Goal: Information Seeking & Learning: Find specific fact

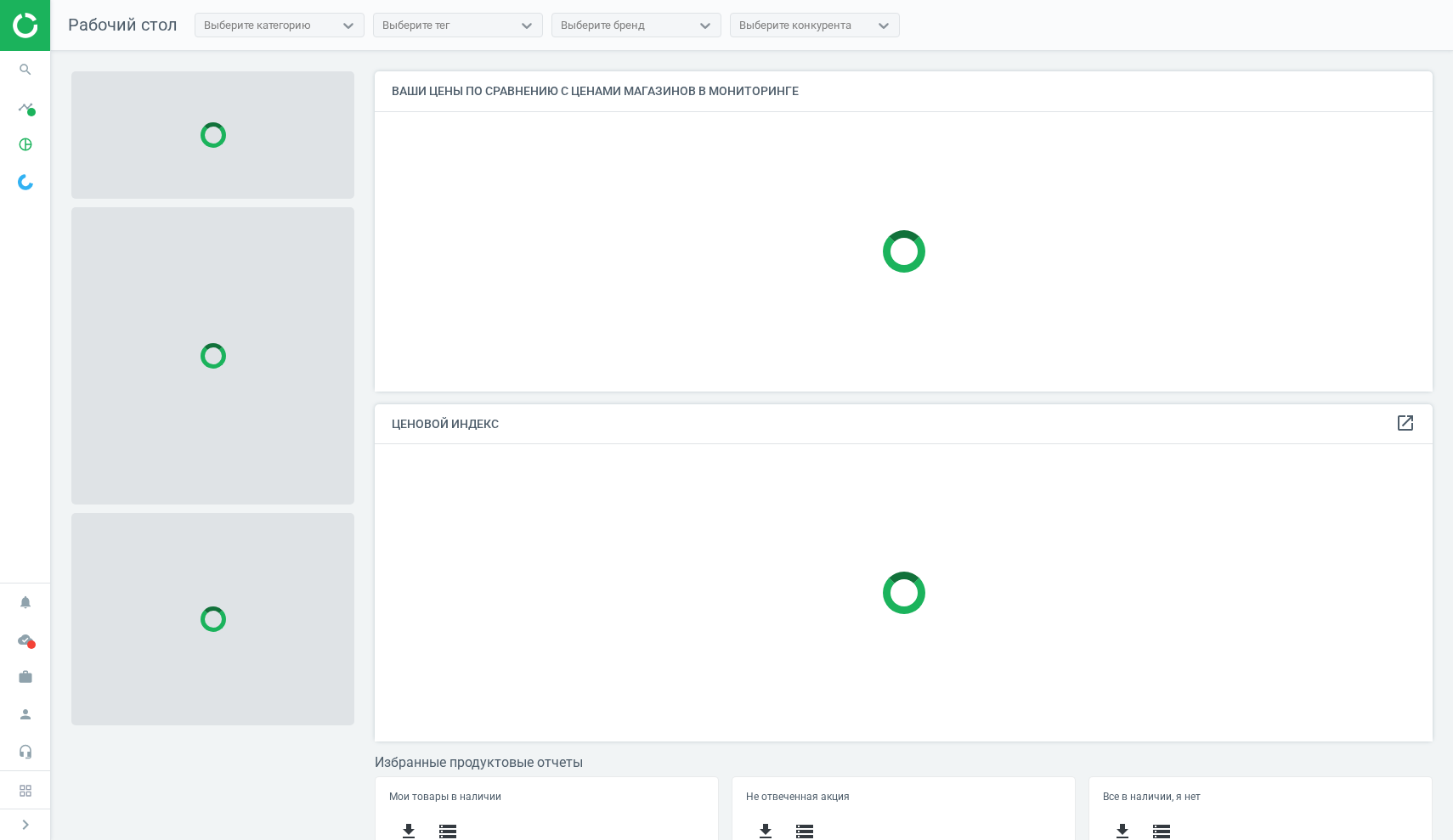
scroll to position [318, 1059]
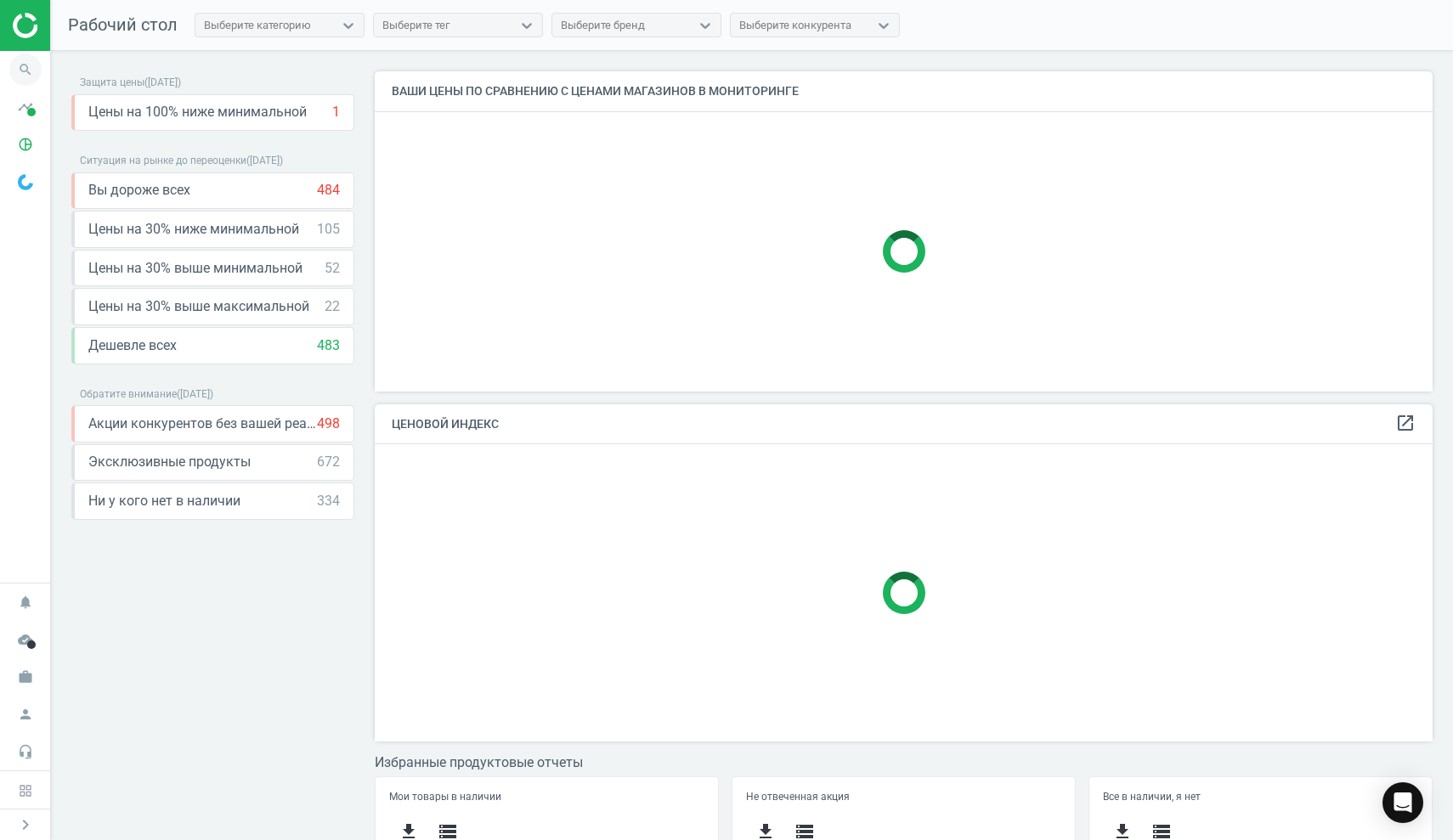
click at [24, 73] on icon "search" at bounding box center [26, 70] width 33 height 33
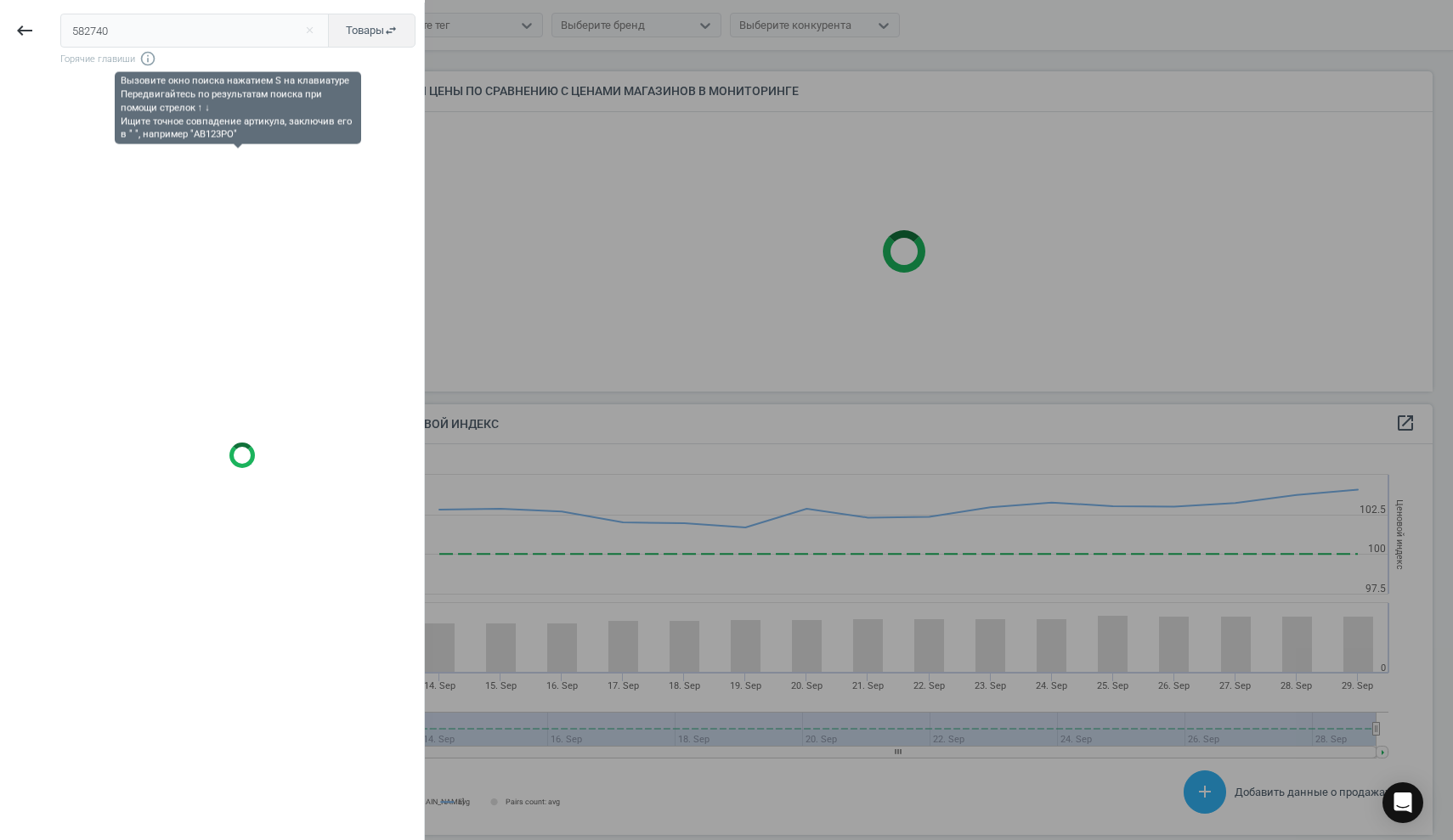
scroll to position [391, 1059]
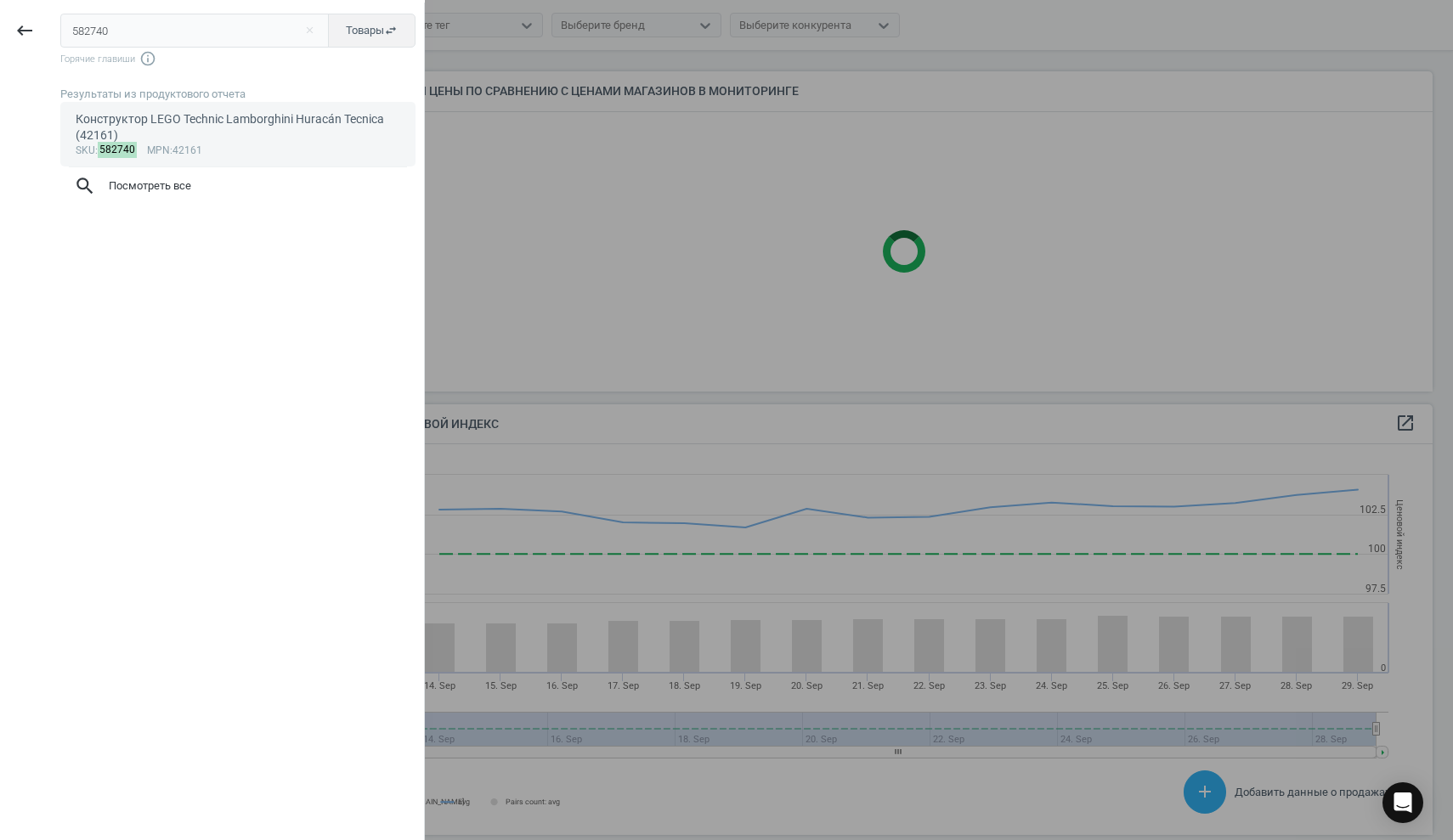
type input "582740"
click at [118, 128] on div "Конструктор LEGO Technic Lamborghini Huracán Tecnica (42161)" at bounding box center [238, 128] width 326 height 33
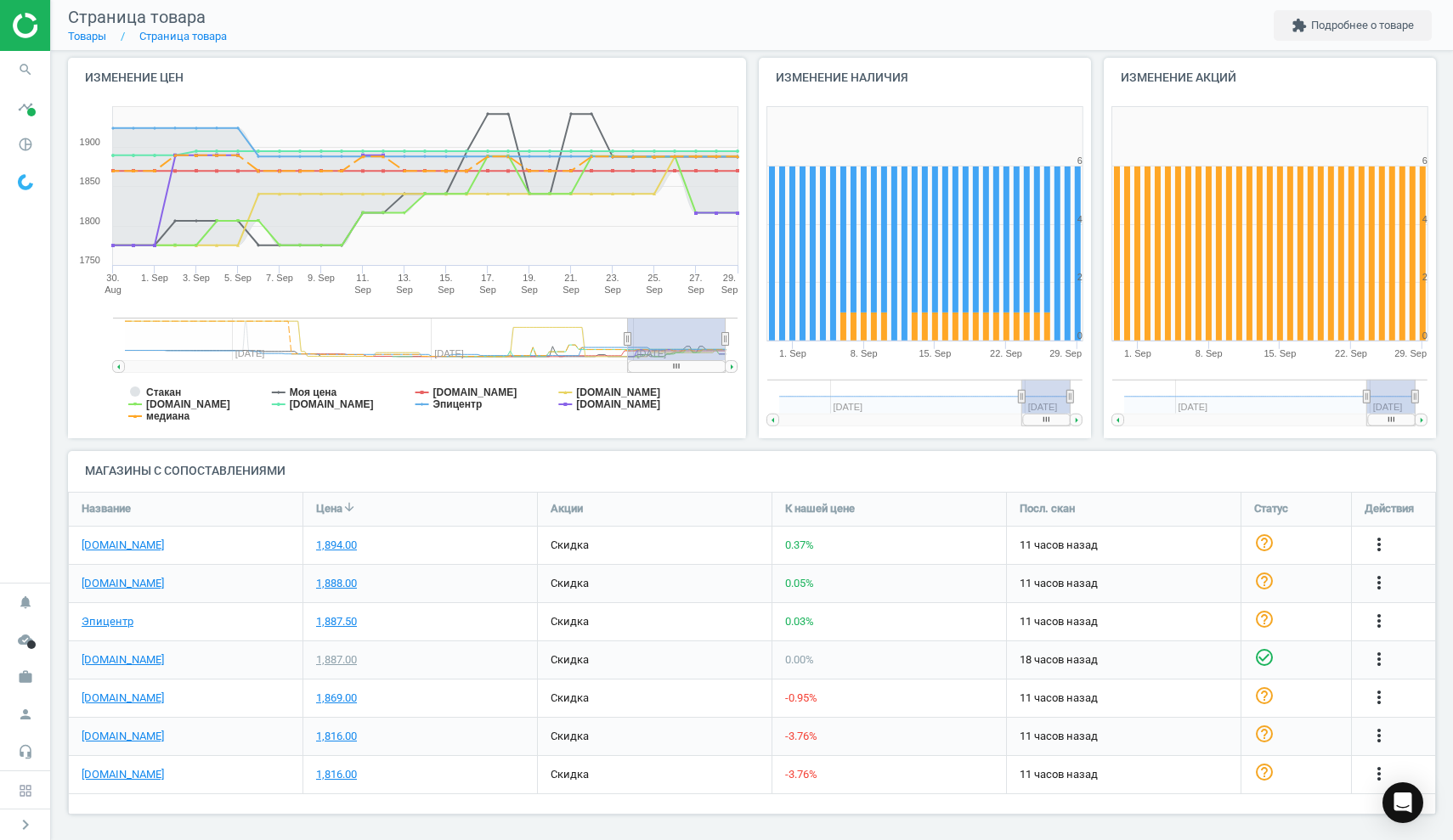
scroll to position [173, 0]
click at [138, 774] on link "[DOMAIN_NAME]" at bounding box center [123, 776] width 83 height 15
click at [18, 69] on icon "search" at bounding box center [26, 70] width 33 height 33
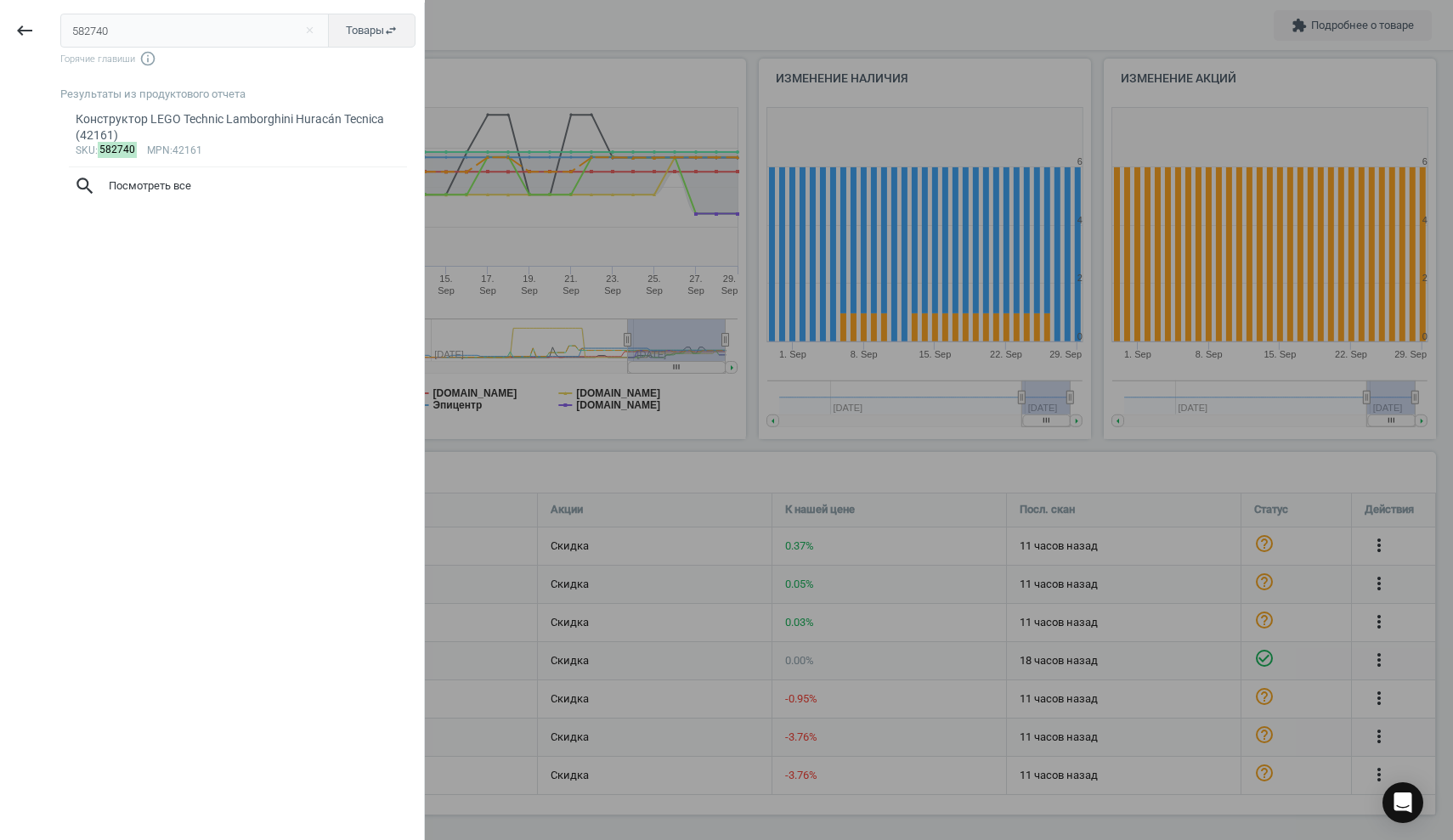
drag, startPoint x: 119, startPoint y: 33, endPoint x: 0, endPoint y: 20, distance: 119.7
click at [0, 20] on div "keyboard_backspace 582740 close Товары swap_horiz Горячие главиши info_outline …" at bounding box center [213, 423] width 425 height 840
type input "601385"
click at [213, 128] on div "Конструктор LEGO Minecraft Будинок для поросят (21268)" at bounding box center [238, 119] width 326 height 16
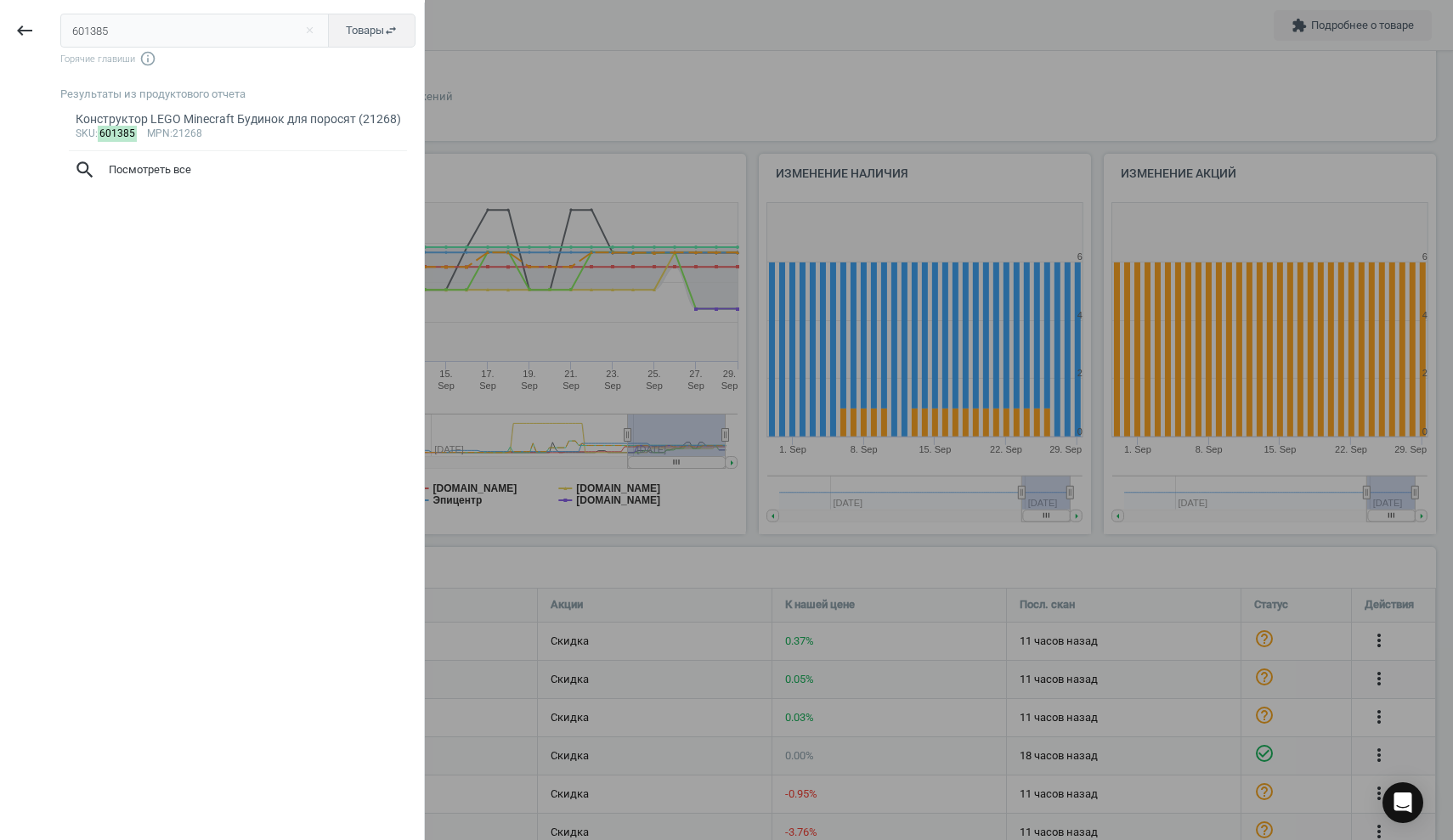
click at [209, 119] on body "Group 2 Created with Sketch. ic/cloud_download/grey600 Created with Sketch. gra…" at bounding box center [726, 420] width 1453 height 840
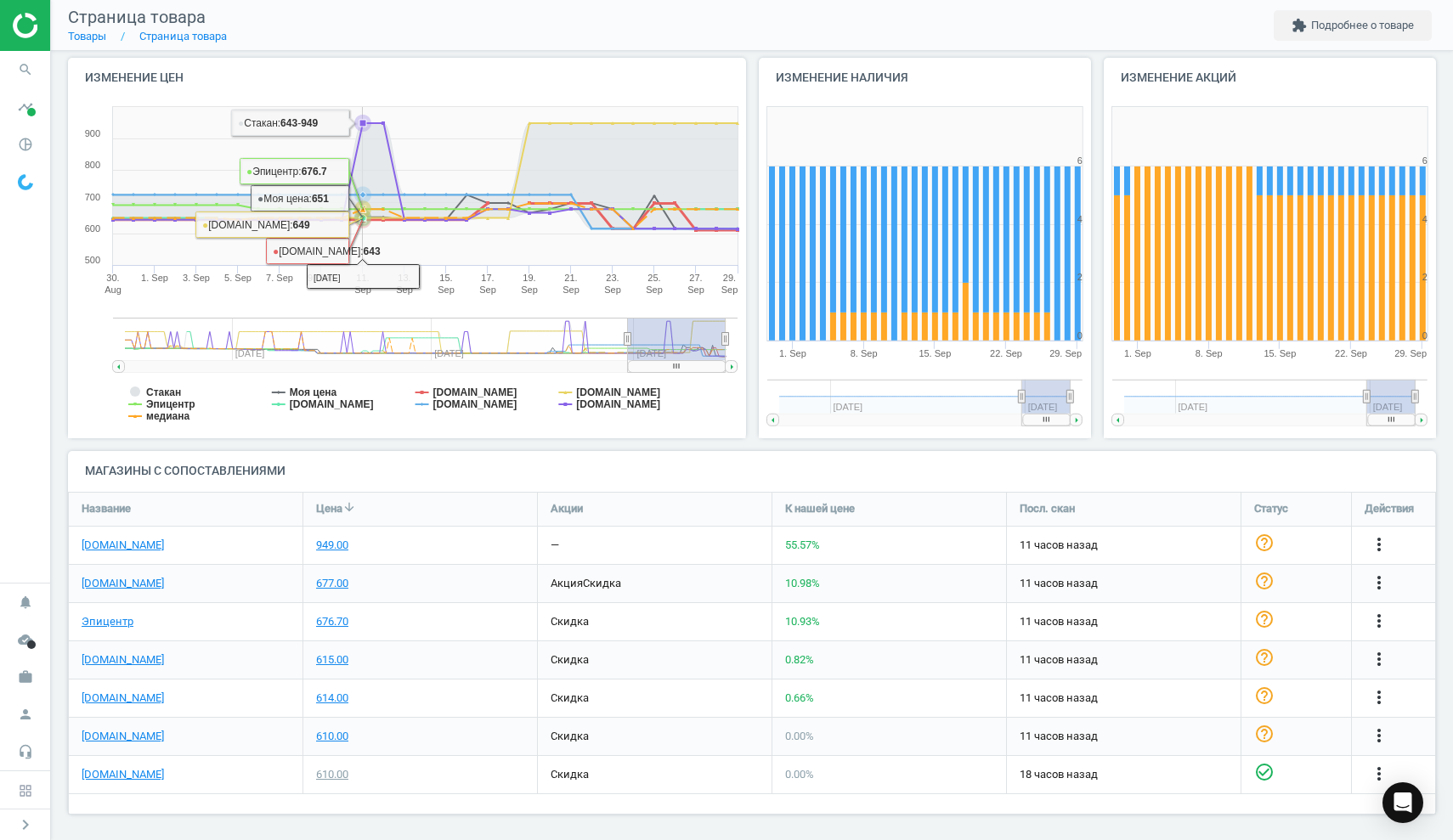
scroll to position [173, 0]
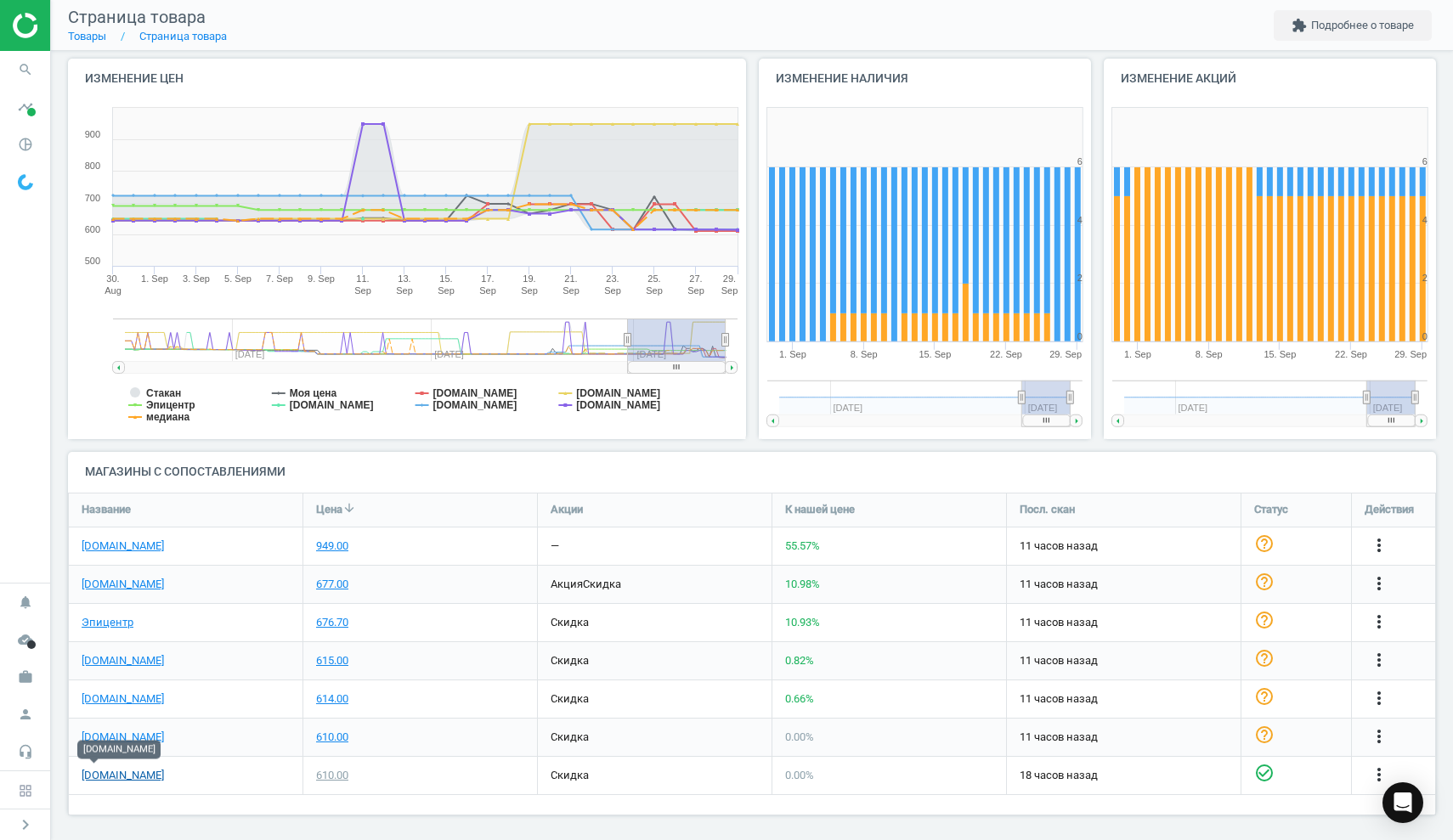
click at [91, 770] on link "[DOMAIN_NAME]" at bounding box center [123, 776] width 83 height 15
click at [107, 735] on link "[DOMAIN_NAME]" at bounding box center [123, 737] width 83 height 15
click at [28, 75] on icon "search" at bounding box center [26, 70] width 33 height 33
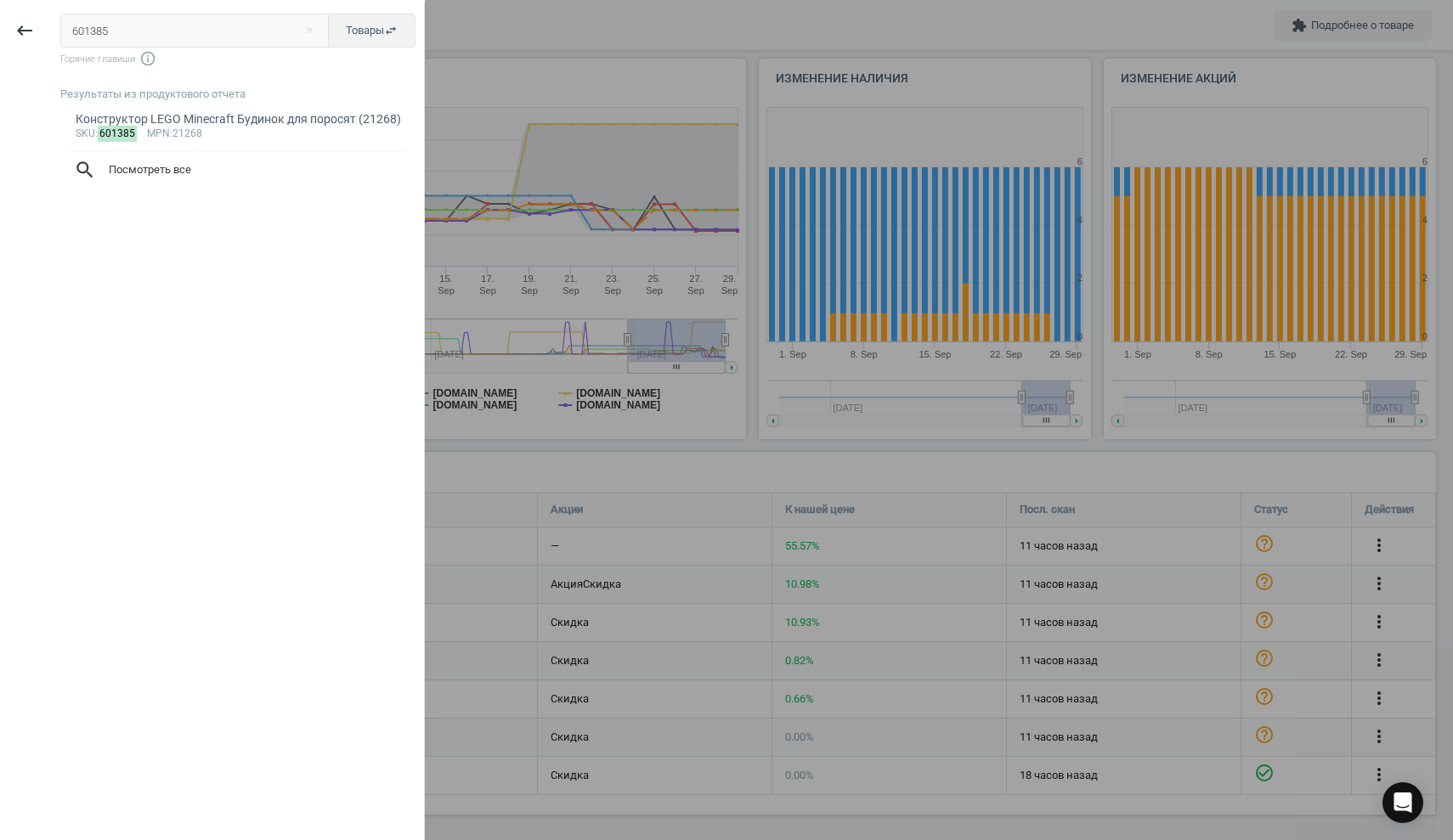
drag, startPoint x: 127, startPoint y: 29, endPoint x: 0, endPoint y: 18, distance: 127.5
click at [0, 18] on div "keyboard_backspace 601385 close Товары swap_horiz Горячие главиши info_outline …" at bounding box center [213, 423] width 425 height 840
type input "571096"
click at [282, 115] on div "Конструктор LEGO City Поліцейська дільниця (60316)" at bounding box center [238, 119] width 326 height 16
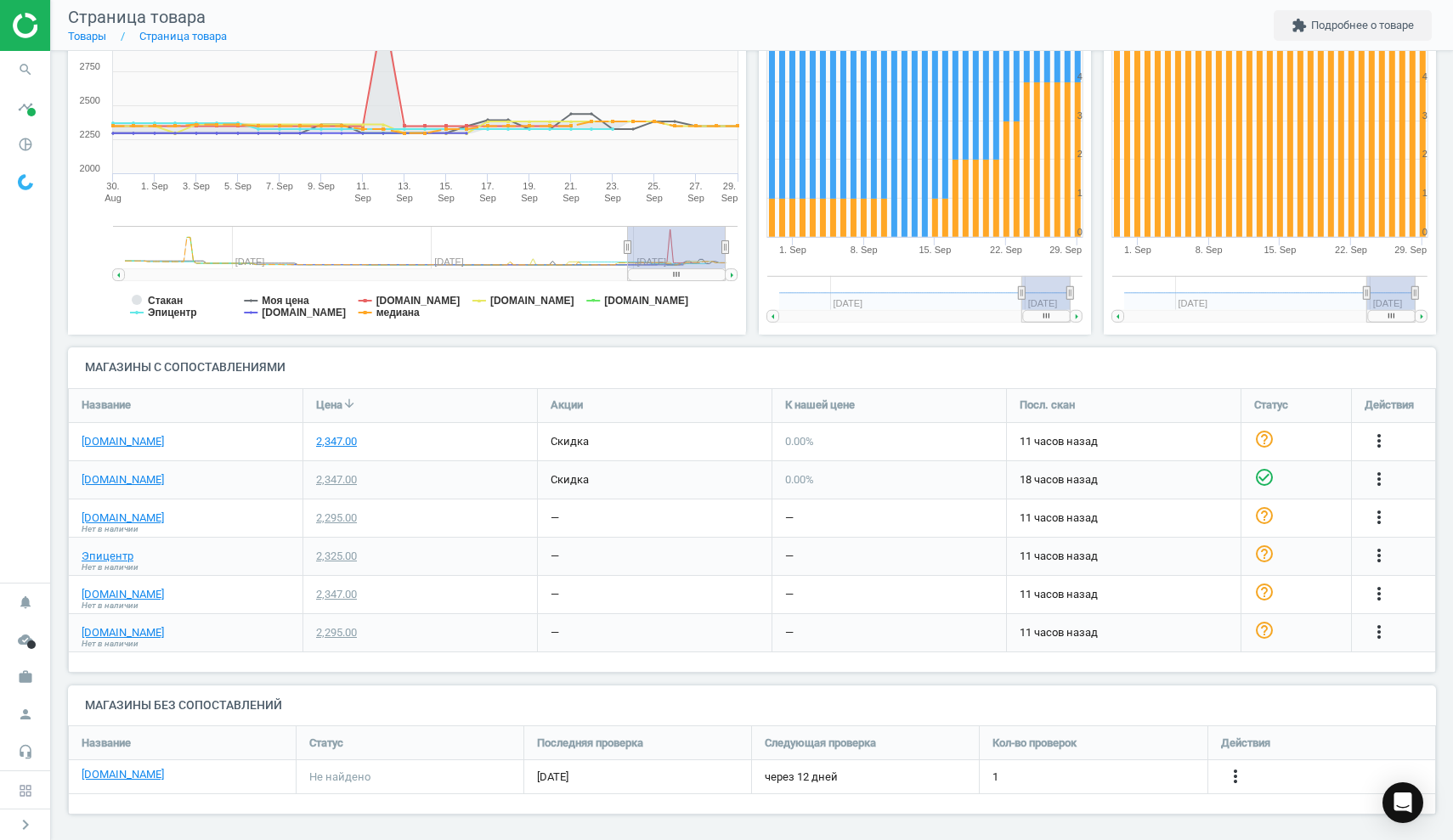
scroll to position [277, 0]
click at [100, 480] on link "[DOMAIN_NAME]" at bounding box center [123, 481] width 83 height 15
click at [119, 437] on link "[DOMAIN_NAME]" at bounding box center [123, 443] width 83 height 15
click at [24, 63] on icon "search" at bounding box center [26, 70] width 33 height 33
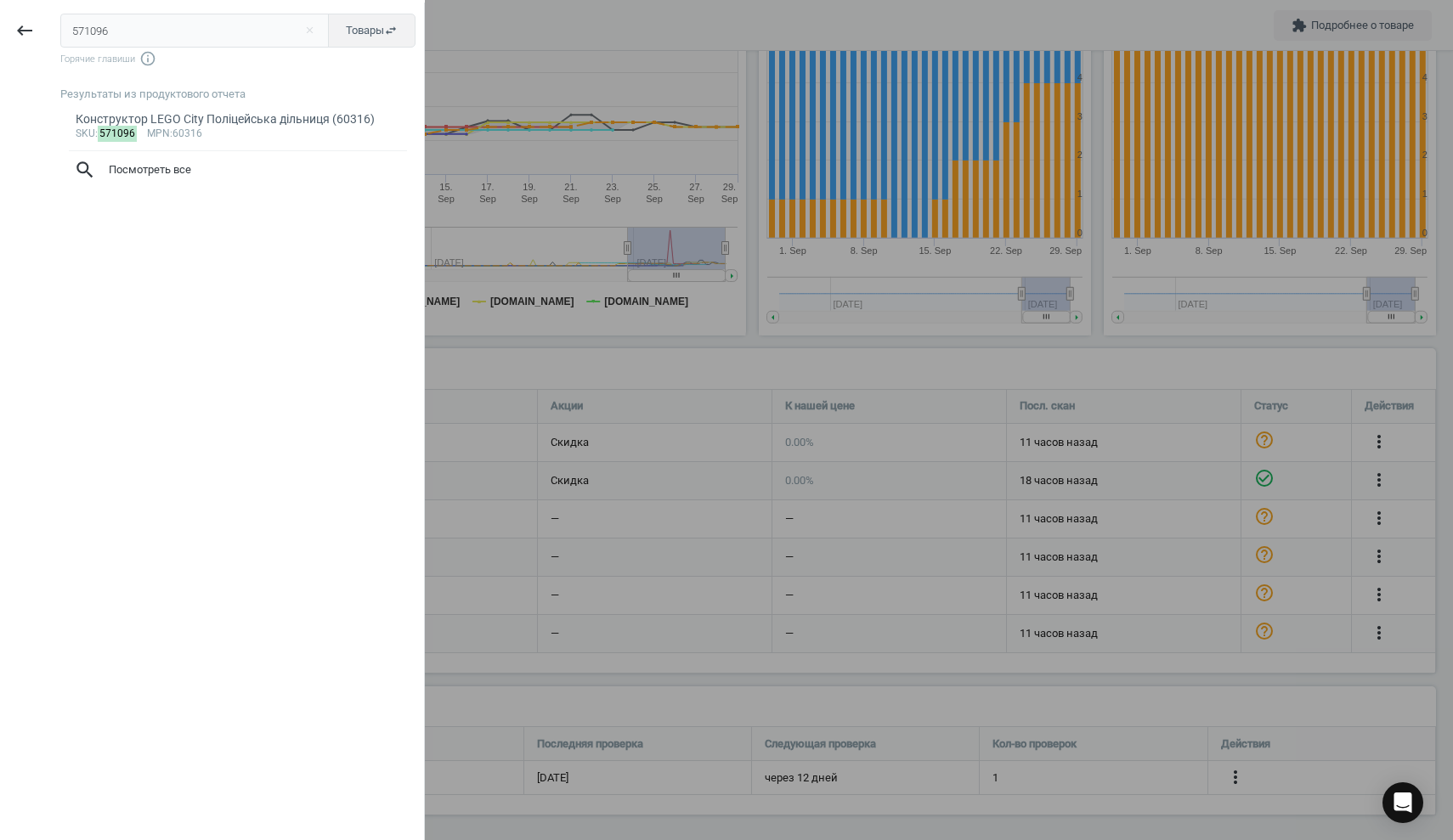
drag, startPoint x: 138, startPoint y: 28, endPoint x: 0, endPoint y: 24, distance: 138.1
click at [0, 24] on div "keyboard_backspace 571096 close Товары swap_horiz Горячие главиши info_outline …" at bounding box center [213, 423] width 425 height 840
type input "601361"
click at [168, 128] on span "mpn" at bounding box center [159, 134] width 23 height 12
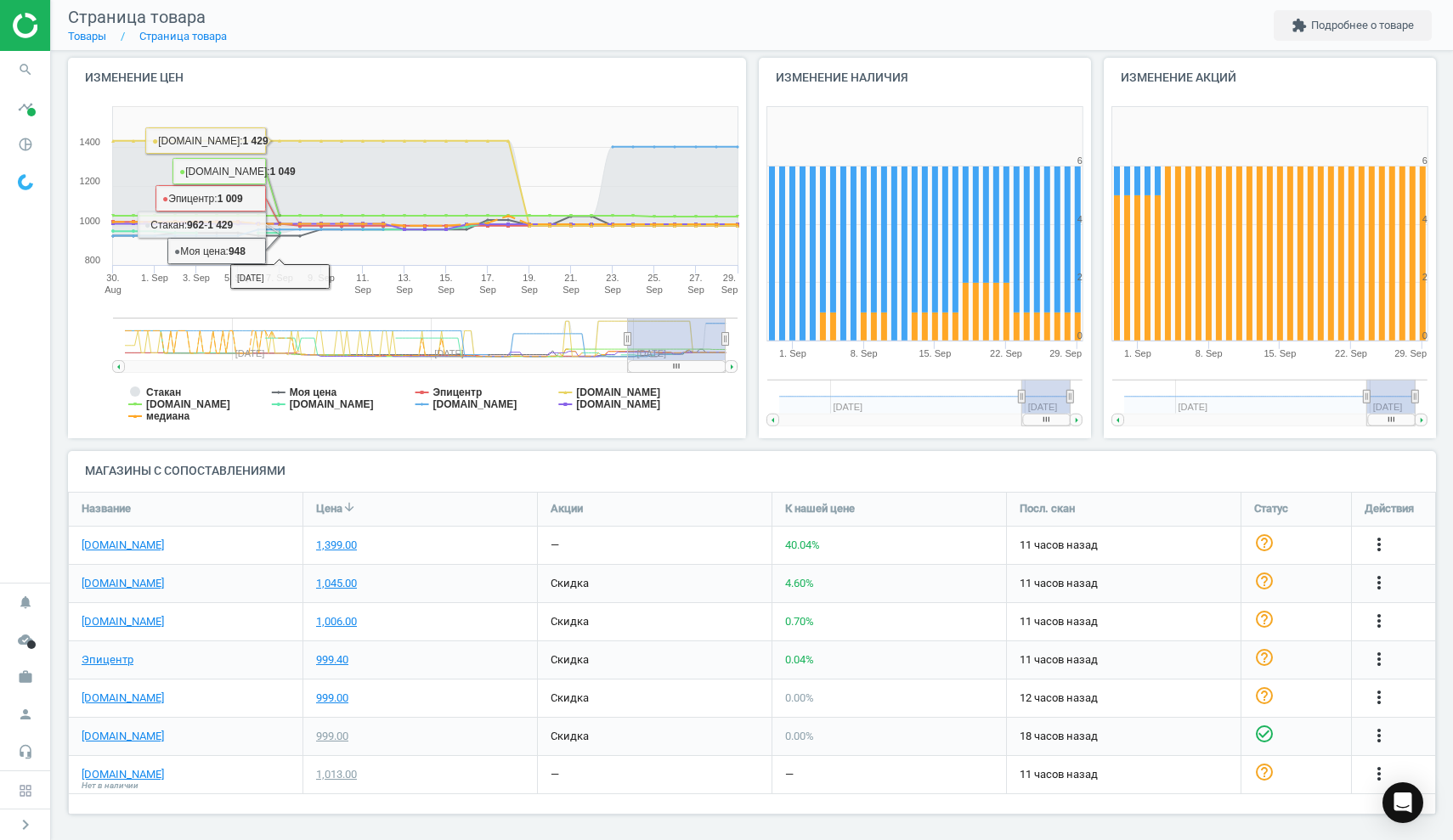
scroll to position [173, 0]
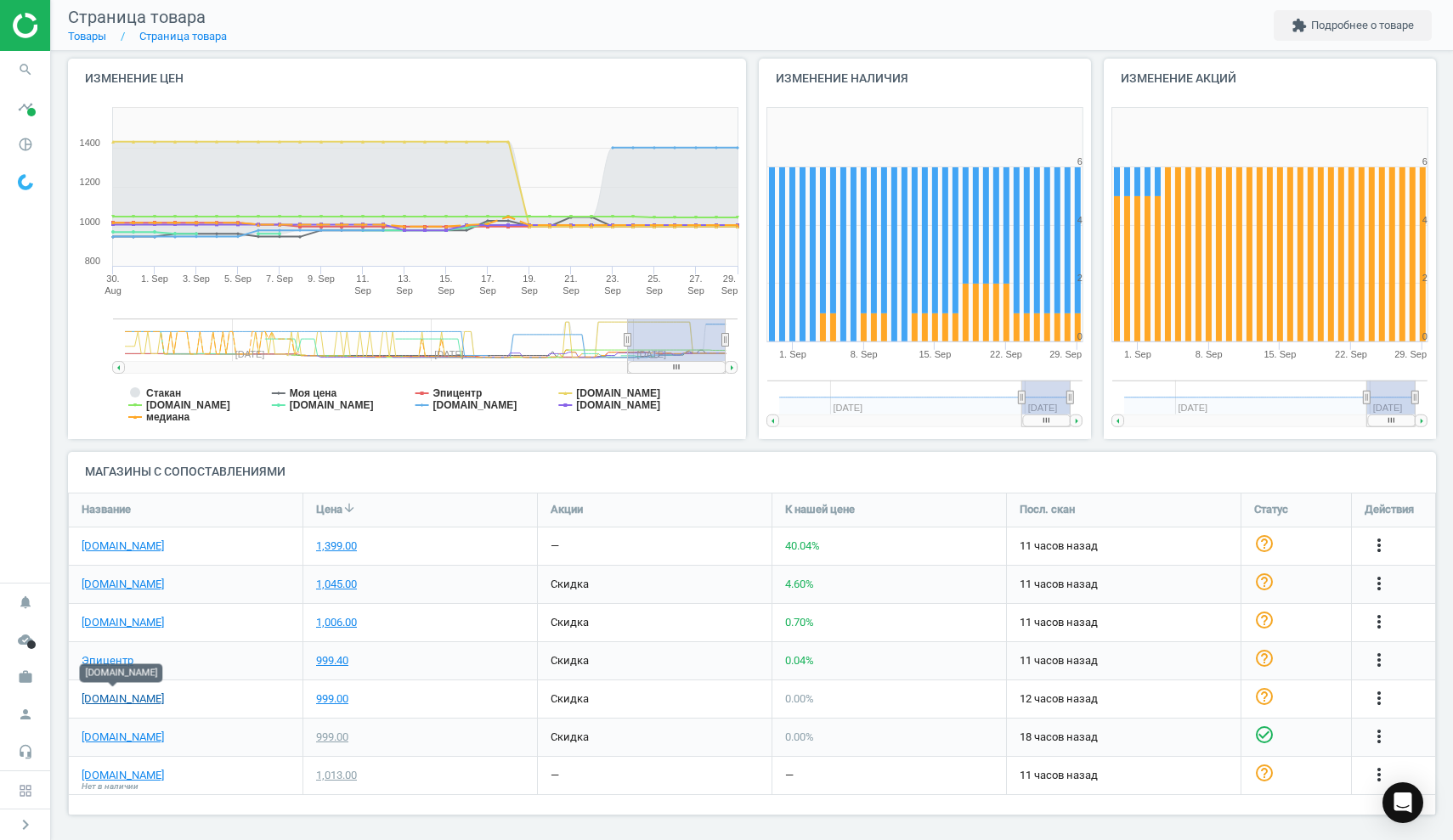
click at [118, 697] on link "[DOMAIN_NAME]" at bounding box center [123, 699] width 83 height 15
click at [27, 73] on icon "search" at bounding box center [26, 70] width 33 height 33
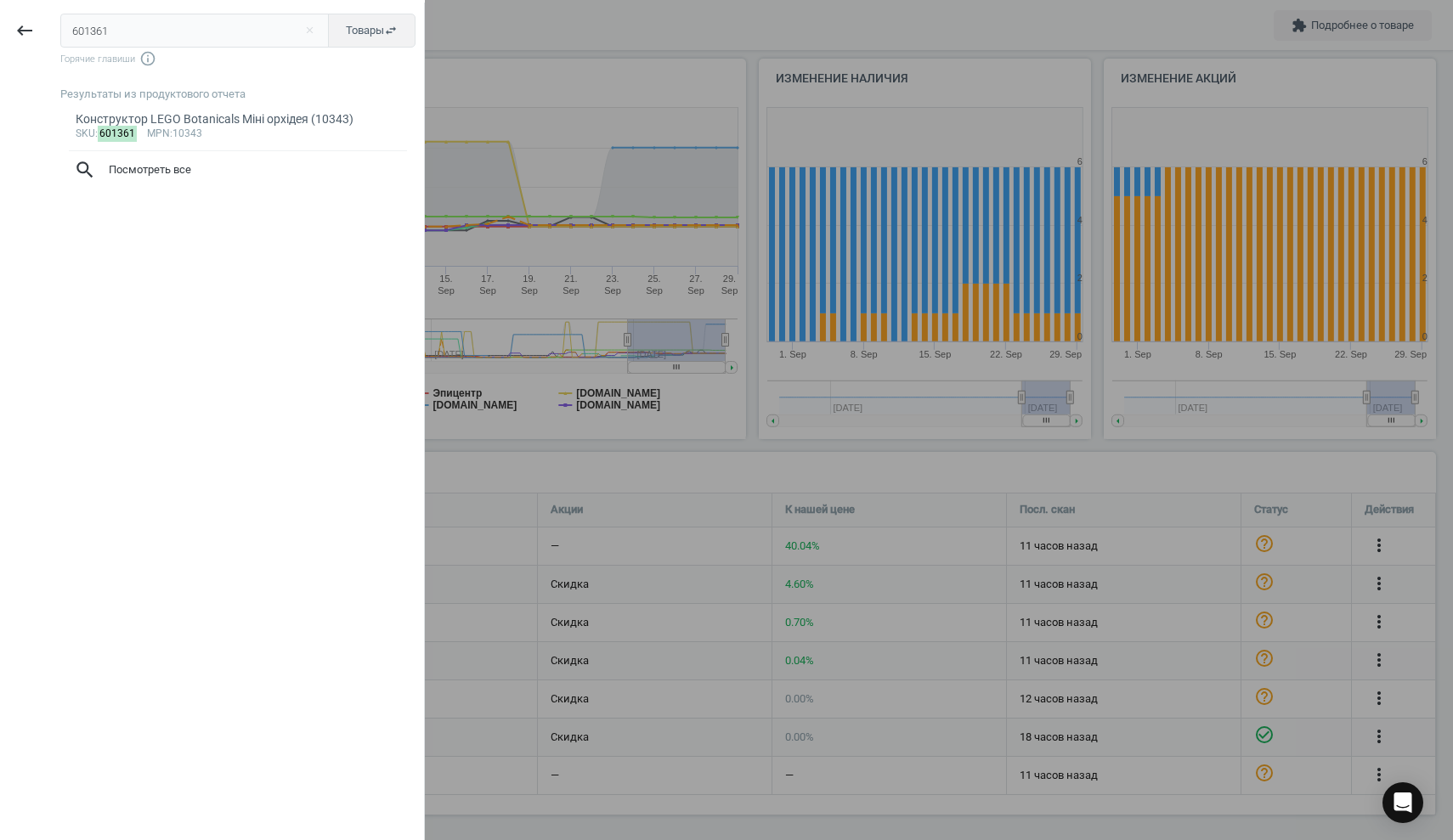
drag, startPoint x: 181, startPoint y: 11, endPoint x: 113, endPoint y: 29, distance: 70.3
click at [86, 24] on div "601361 close Товары swap_horiz Горячие главиши info_outline Результаты из проду…" at bounding box center [237, 423] width 375 height 840
drag, startPoint x: 117, startPoint y: 30, endPoint x: 33, endPoint y: 26, distance: 84.1
click at [26, 26] on div "keyboard_backspace 601361 close Товары swap_horiz Горячие главиши info_outline …" at bounding box center [213, 423] width 425 height 840
paste input "524"
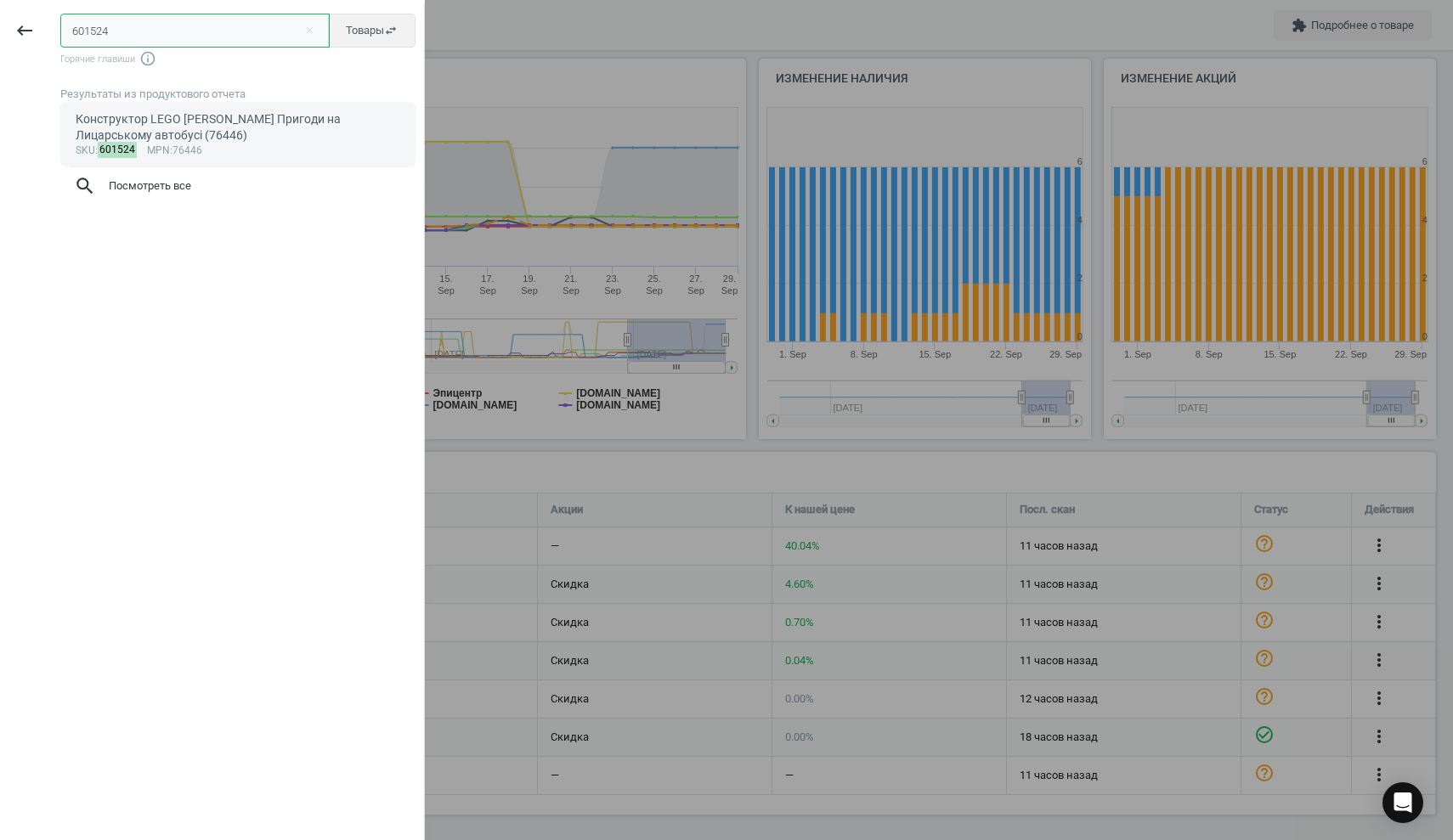
type input "601524"
click at [181, 142] on div "Конструктор LEGO [PERSON_NAME] Пригоди на Лицарському автобусі (76446)" at bounding box center [238, 128] width 326 height 33
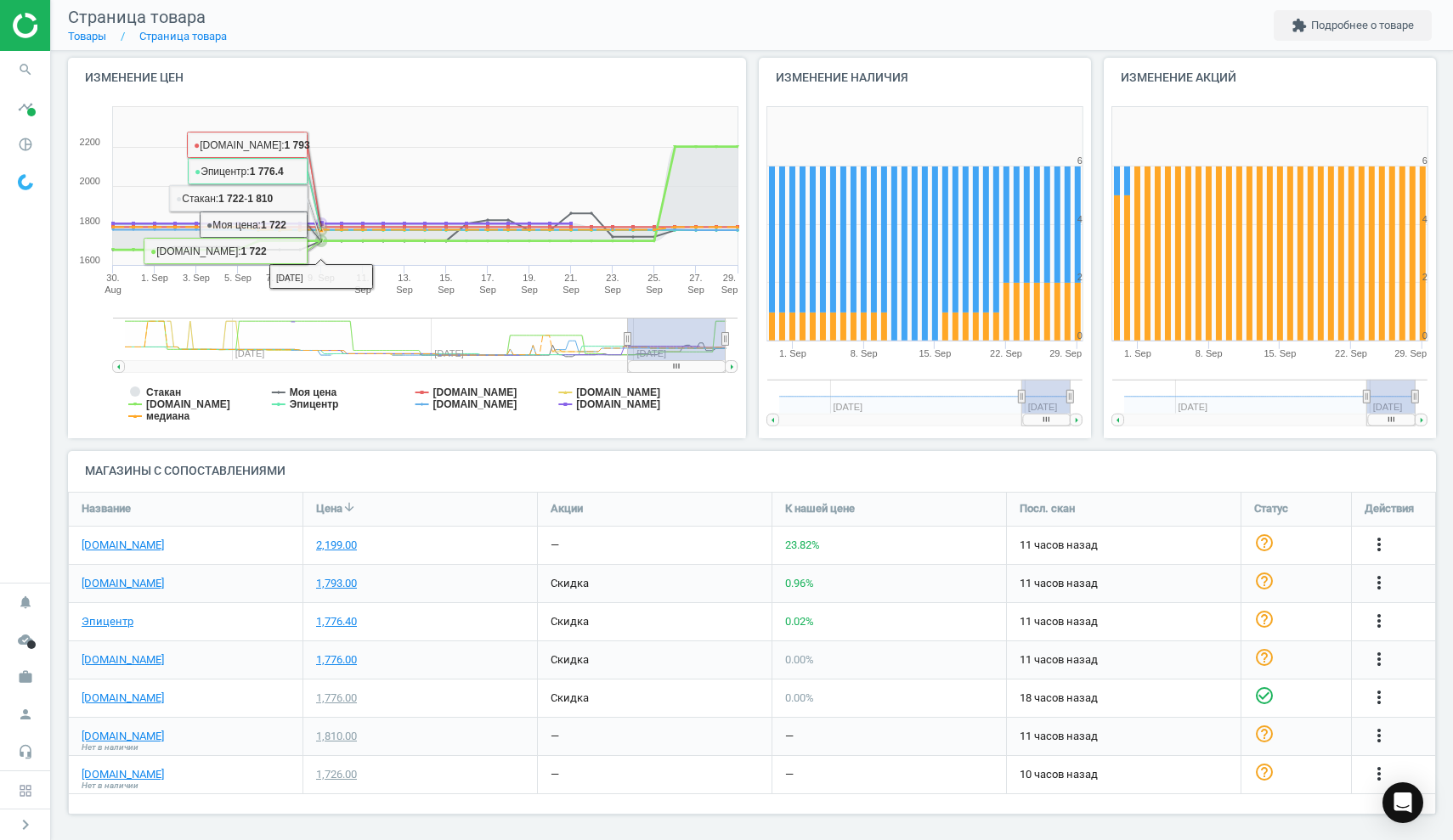
scroll to position [173, 0]
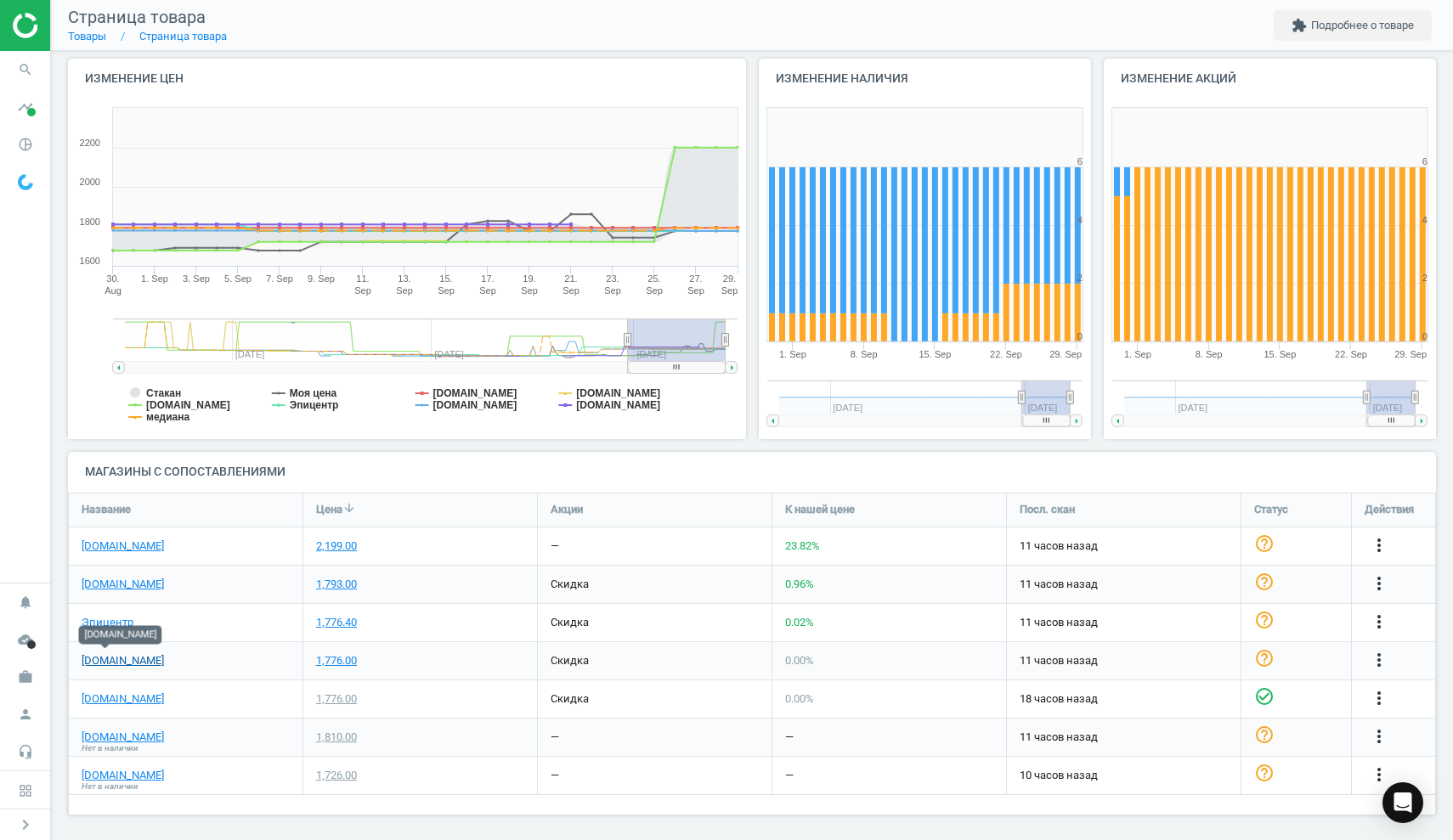
click at [107, 655] on link "[DOMAIN_NAME]" at bounding box center [123, 661] width 83 height 15
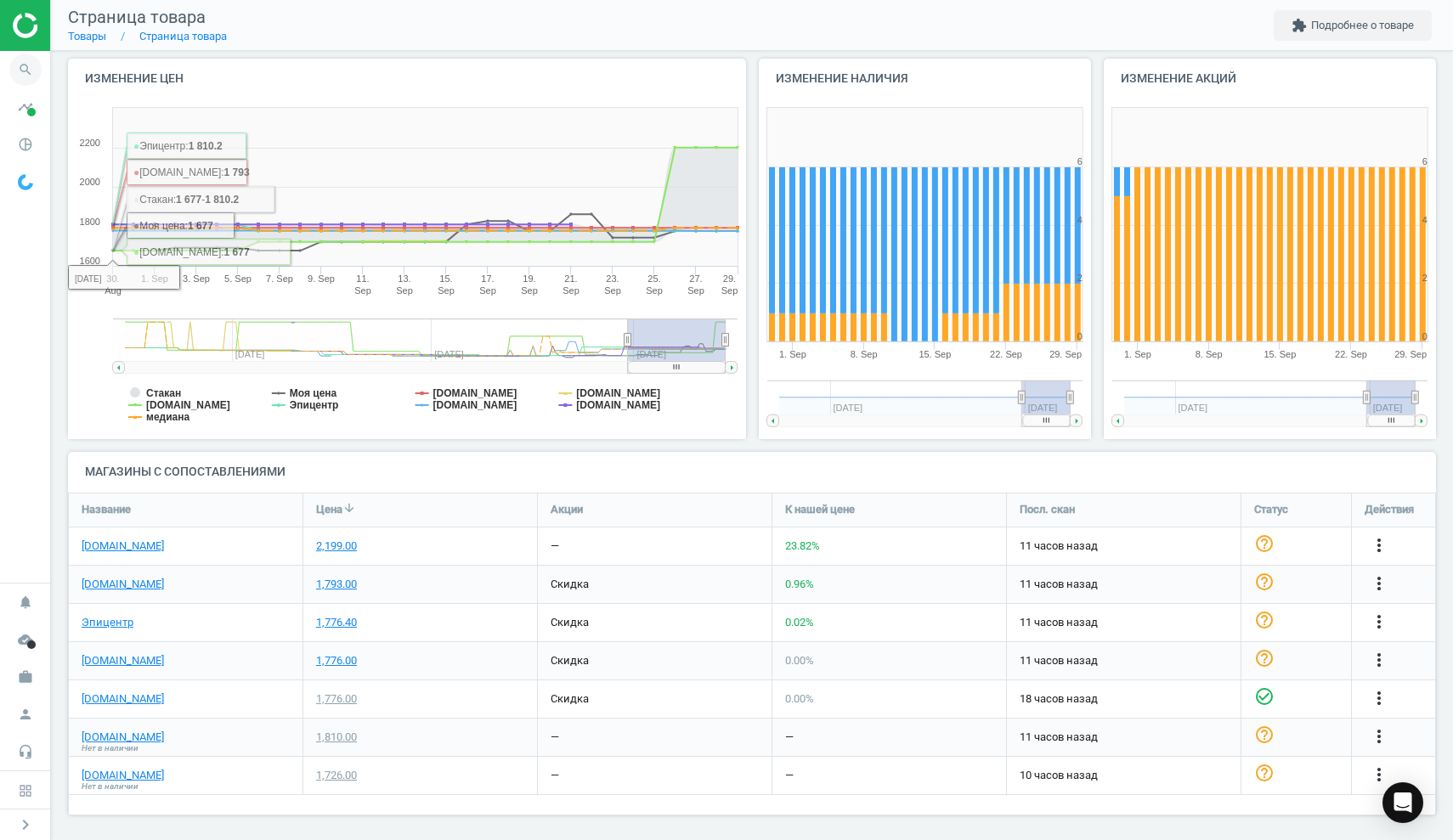
click at [26, 69] on icon "search" at bounding box center [26, 70] width 33 height 33
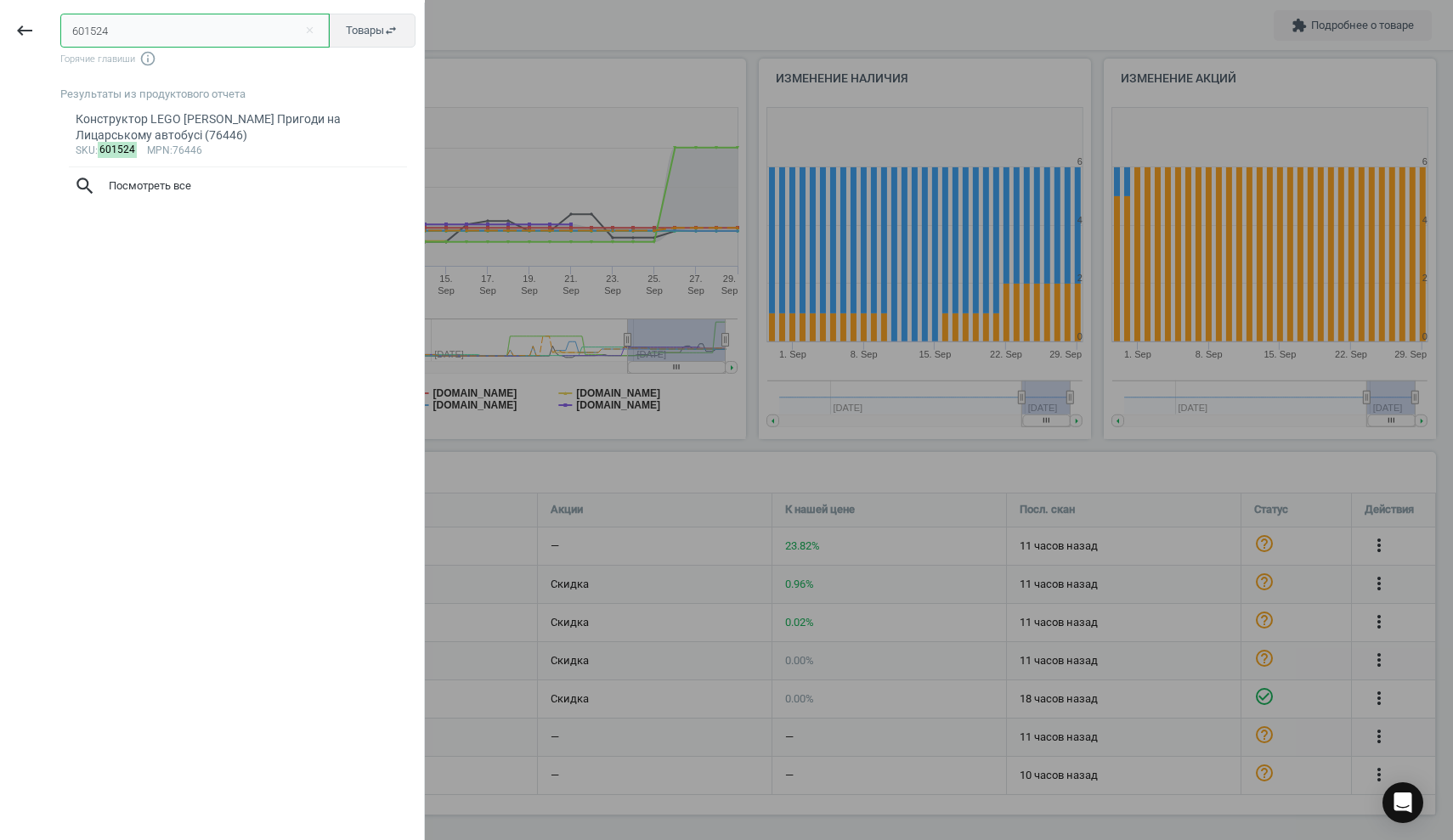
drag, startPoint x: 136, startPoint y: 38, endPoint x: 0, endPoint y: 30, distance: 136.2
click at [0, 30] on div "keyboard_backspace 601524 close Товары swap_horiz Горячие главиши info_outline …" at bounding box center [213, 423] width 425 height 840
paste input "550372"
type input "550372"
click at [238, 125] on div "Конструктор LEGO DUPLO Classic Коробка з кубиками (10913)" at bounding box center [238, 128] width 326 height 33
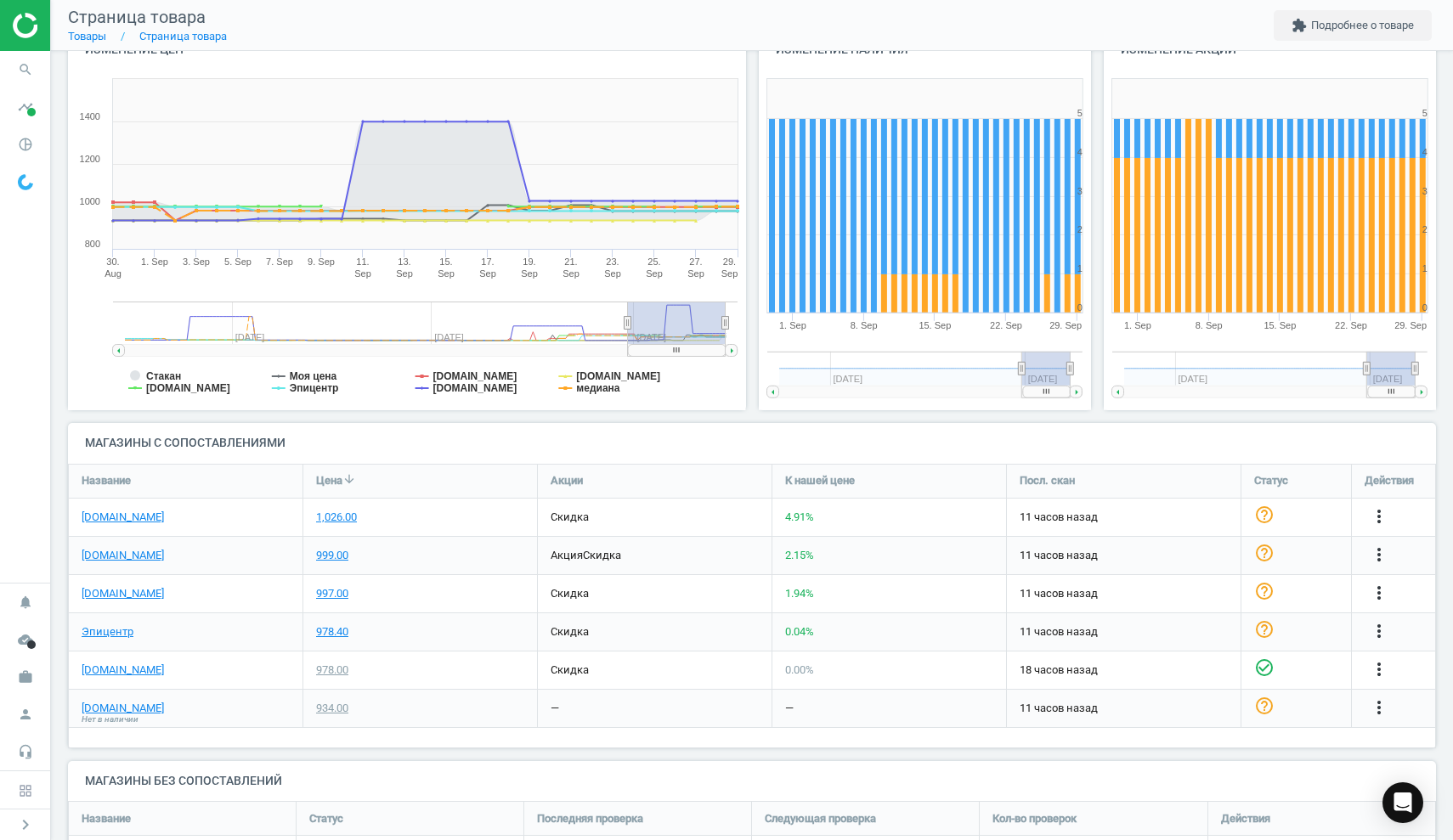
scroll to position [203, 0]
click at [121, 630] on link "Эпицентр" at bounding box center [108, 631] width 52 height 15
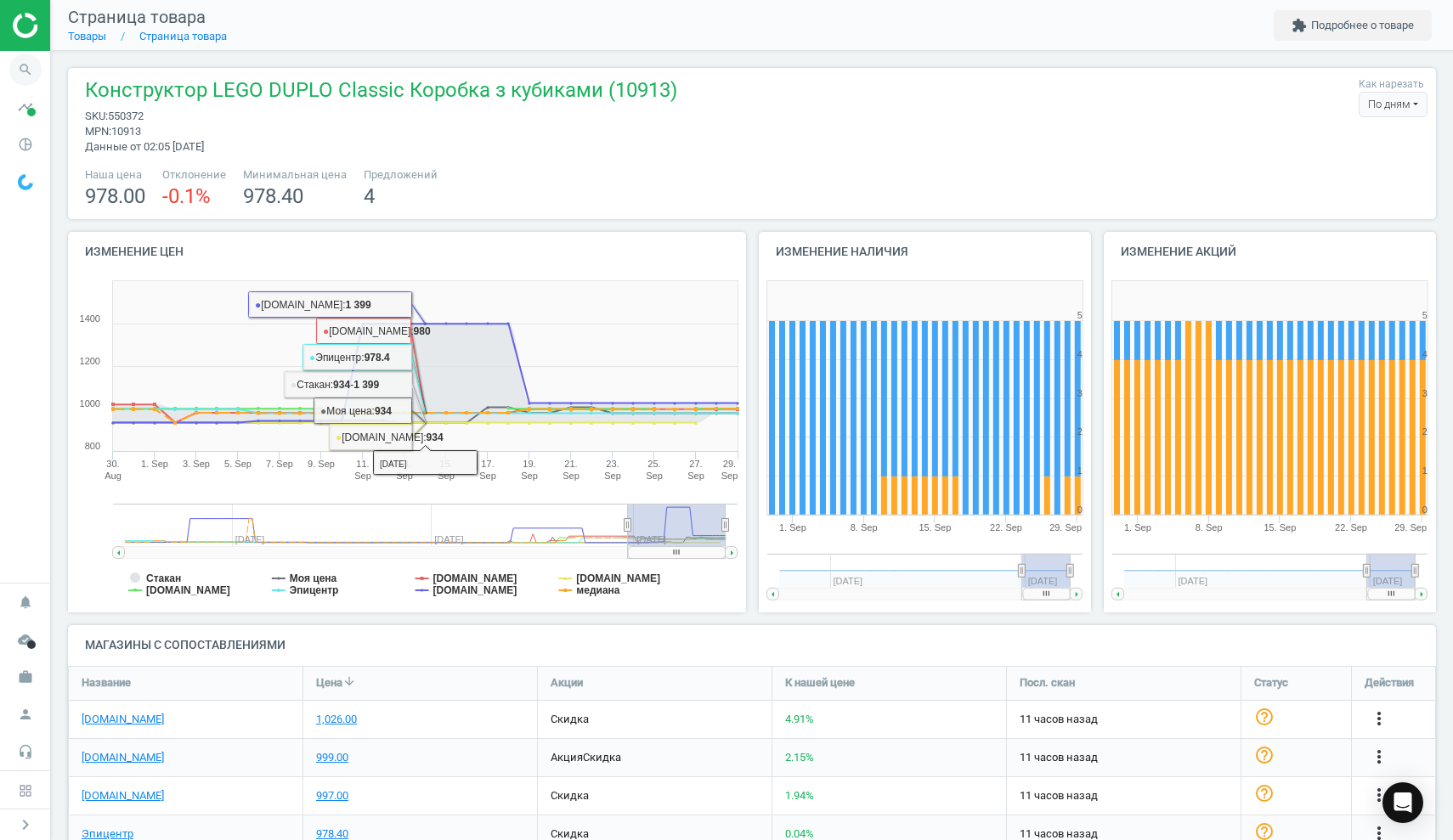
scroll to position [0, 0]
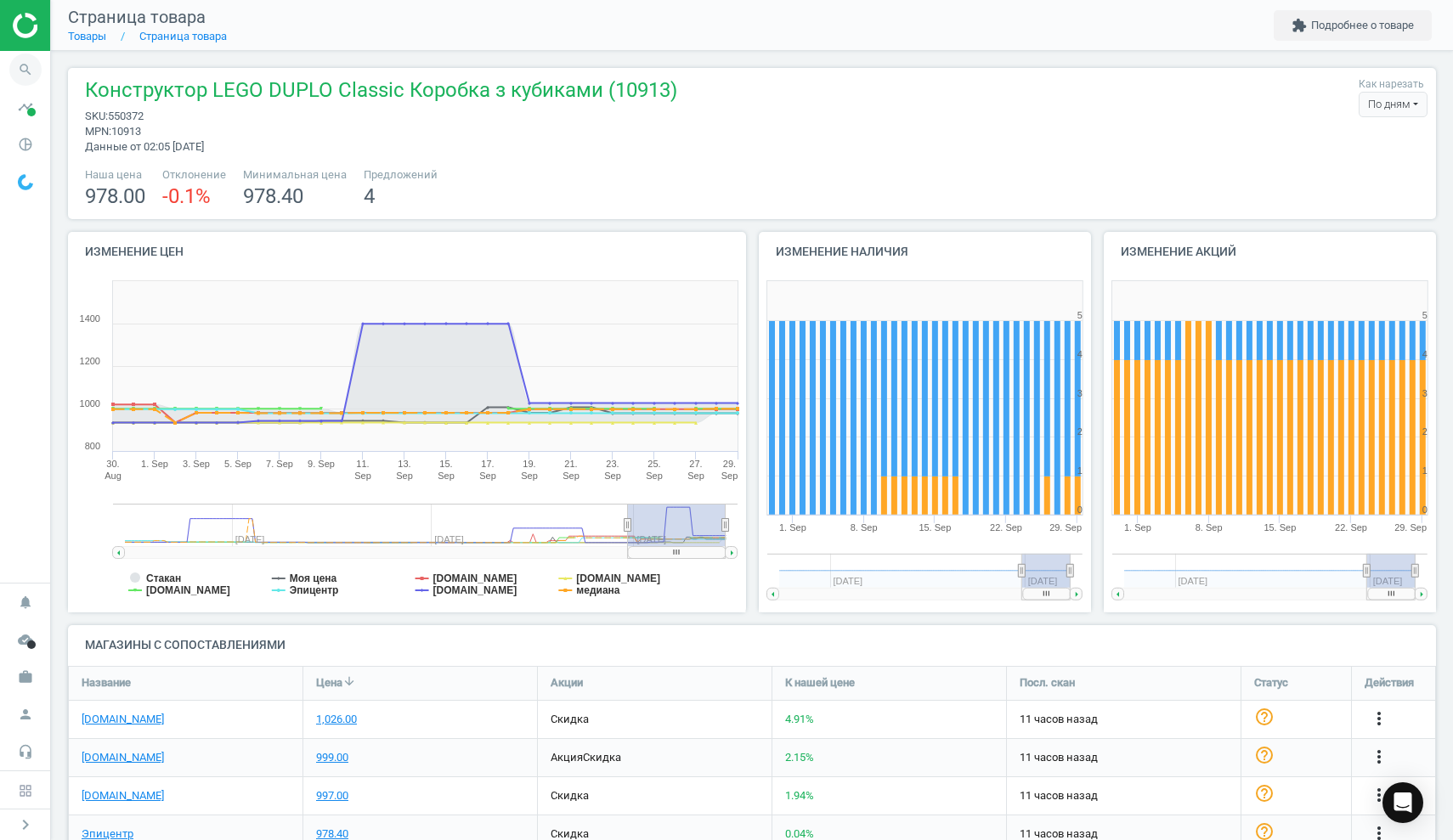
click at [25, 67] on icon "search" at bounding box center [26, 70] width 33 height 33
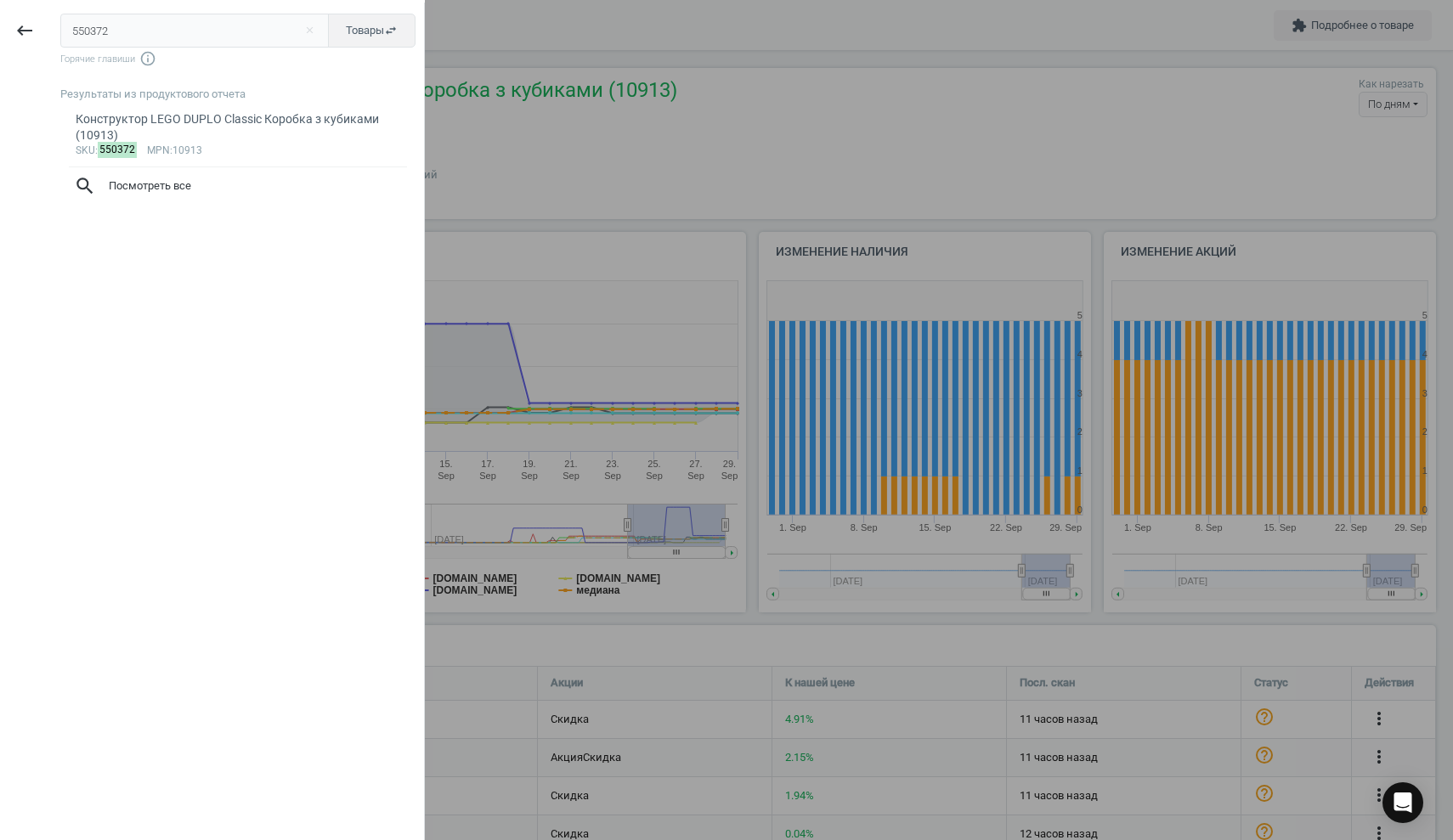
drag, startPoint x: 147, startPoint y: 33, endPoint x: 0, endPoint y: 27, distance: 147.1
click at [0, 28] on div "keyboard_backspace 550372 close Товары swap_horiz Горячие главиши info_outline …" at bounding box center [213, 423] width 425 height 840
type input "596037"
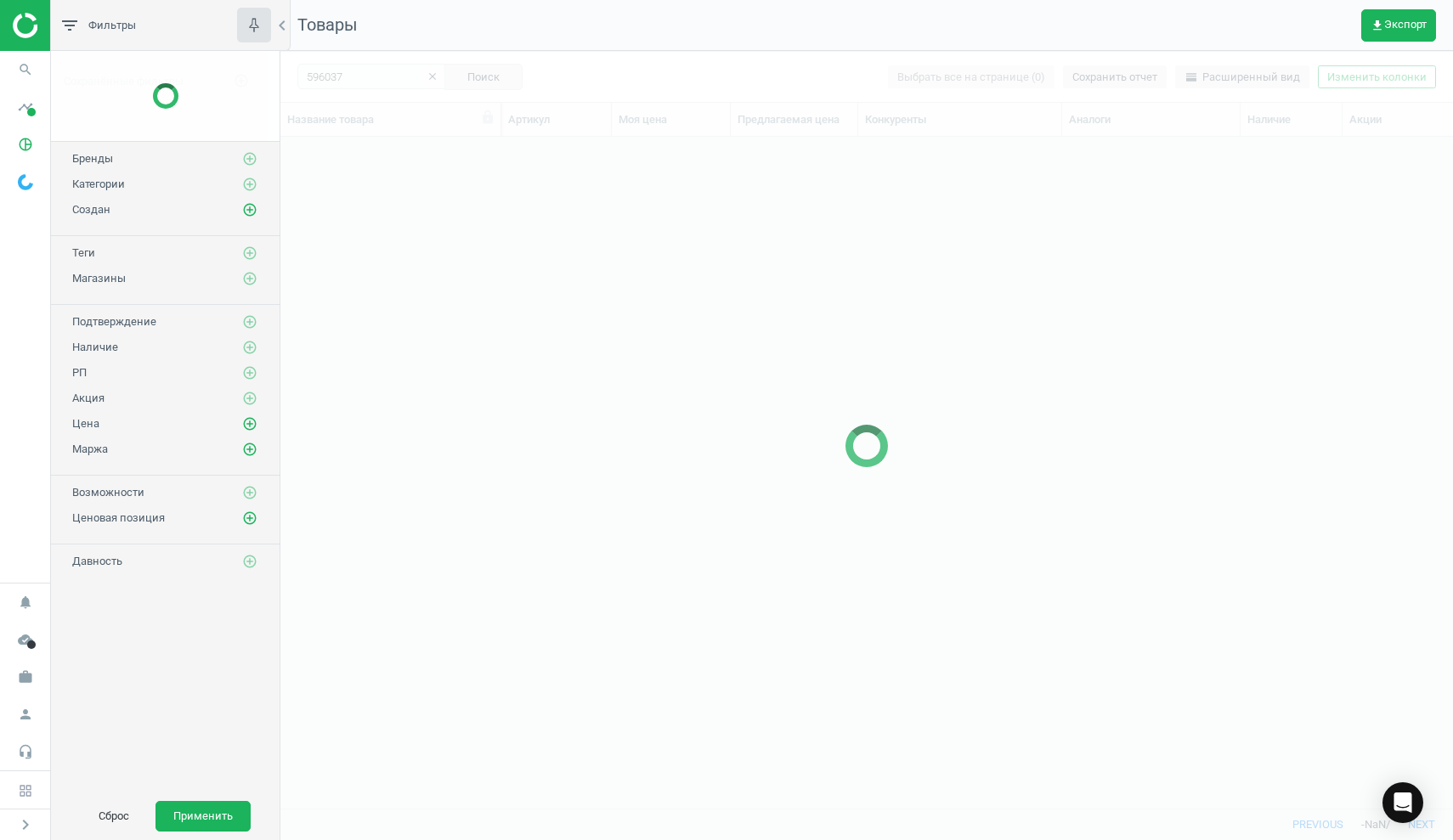
scroll to position [672, 1173]
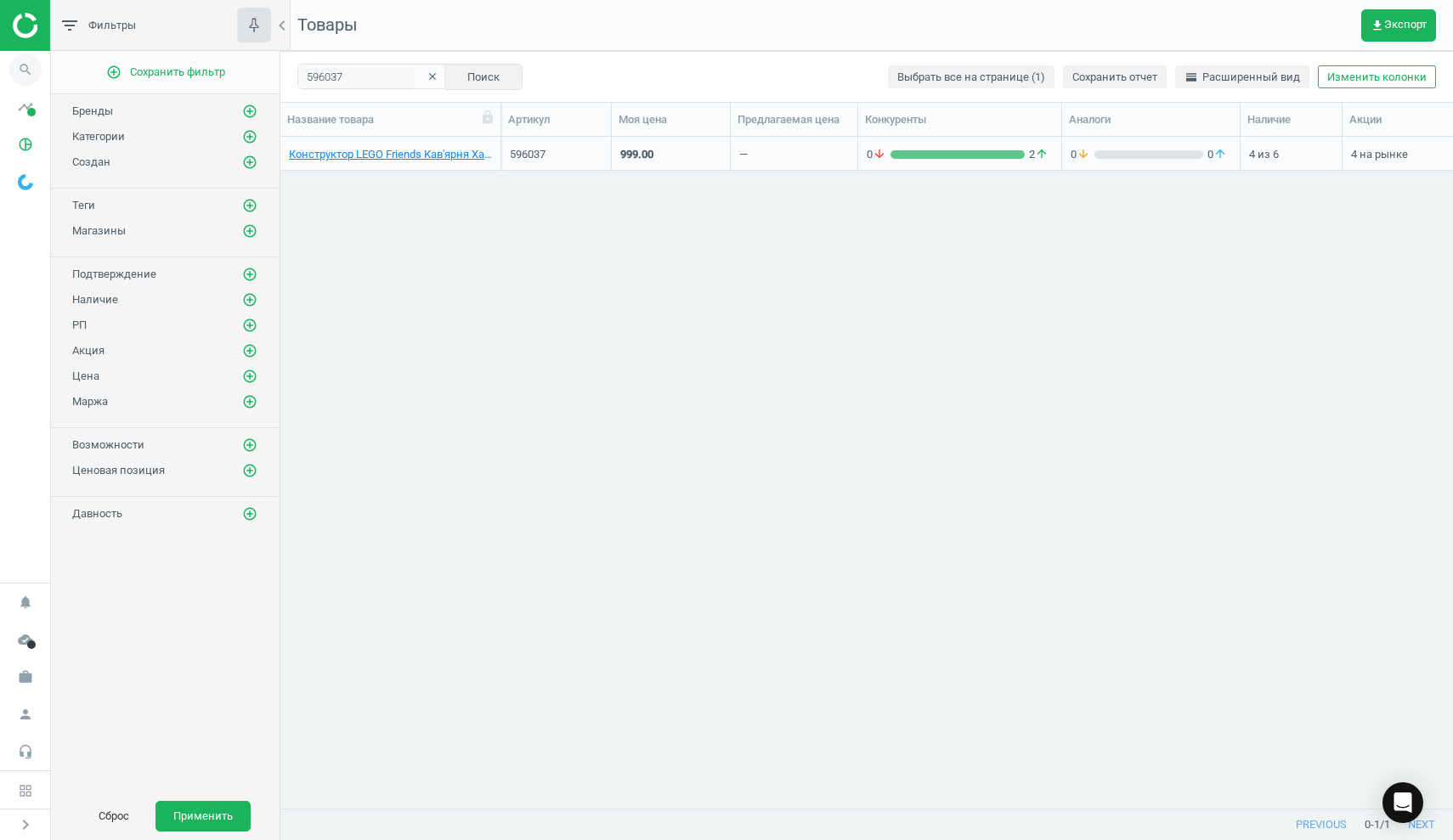
click at [19, 67] on icon "search" at bounding box center [26, 70] width 33 height 33
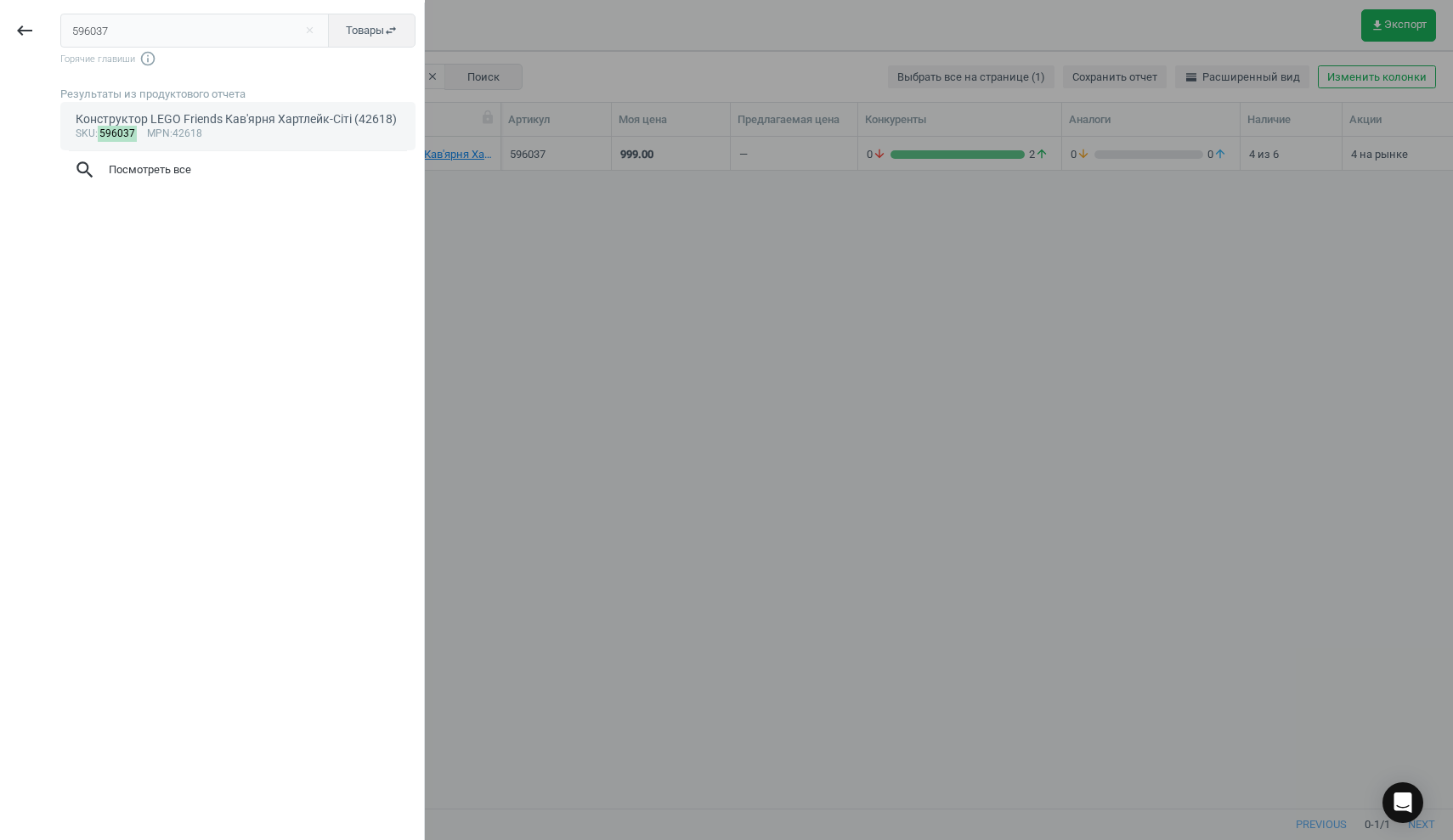
click at [150, 111] on div "Конструктор LEGO Friends Кав'ярня Хартлейк-Сіті (42618)" at bounding box center [238, 119] width 326 height 16
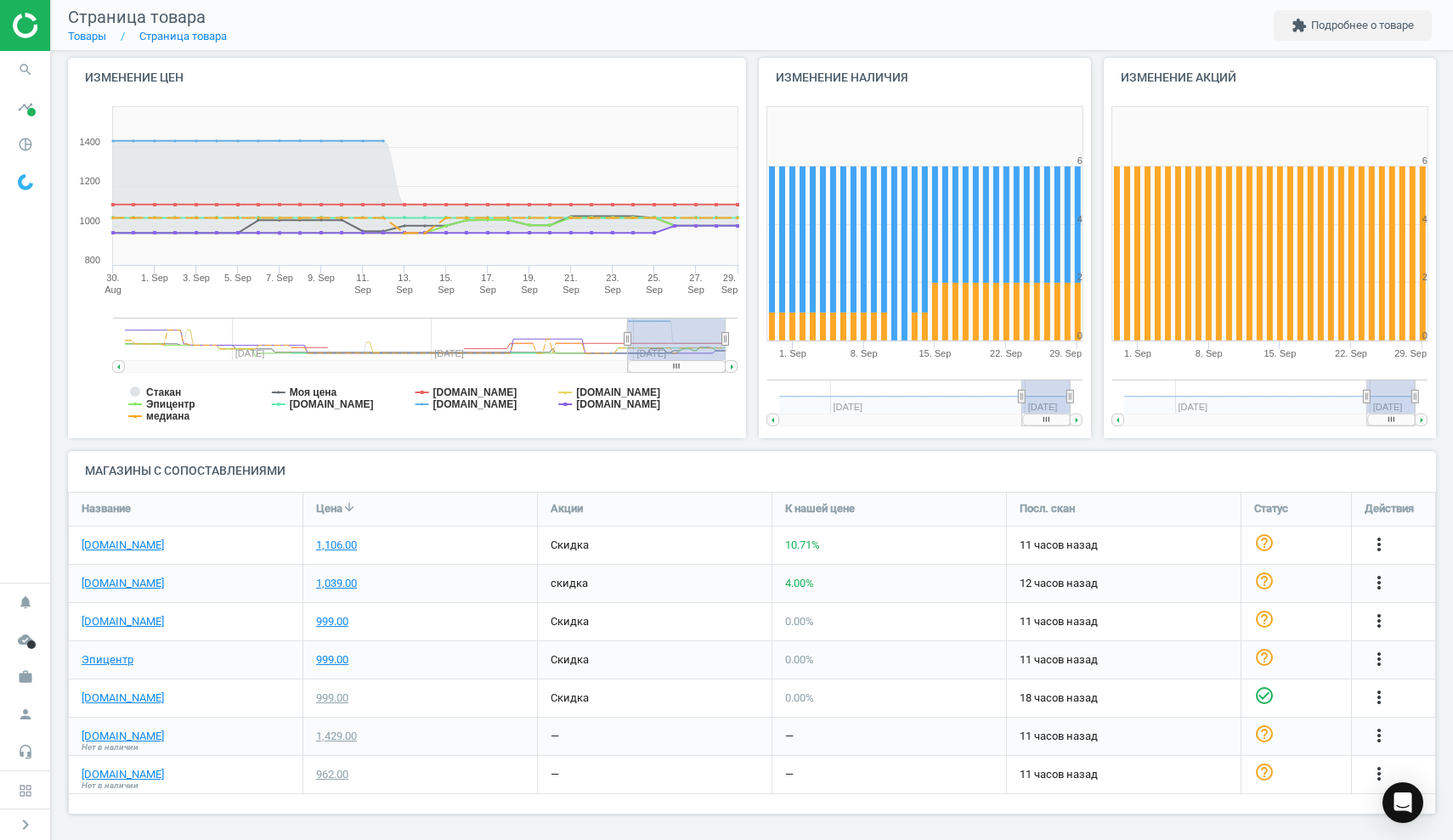
scroll to position [173, 0]
click at [98, 655] on link "Эпицентр" at bounding box center [108, 661] width 52 height 15
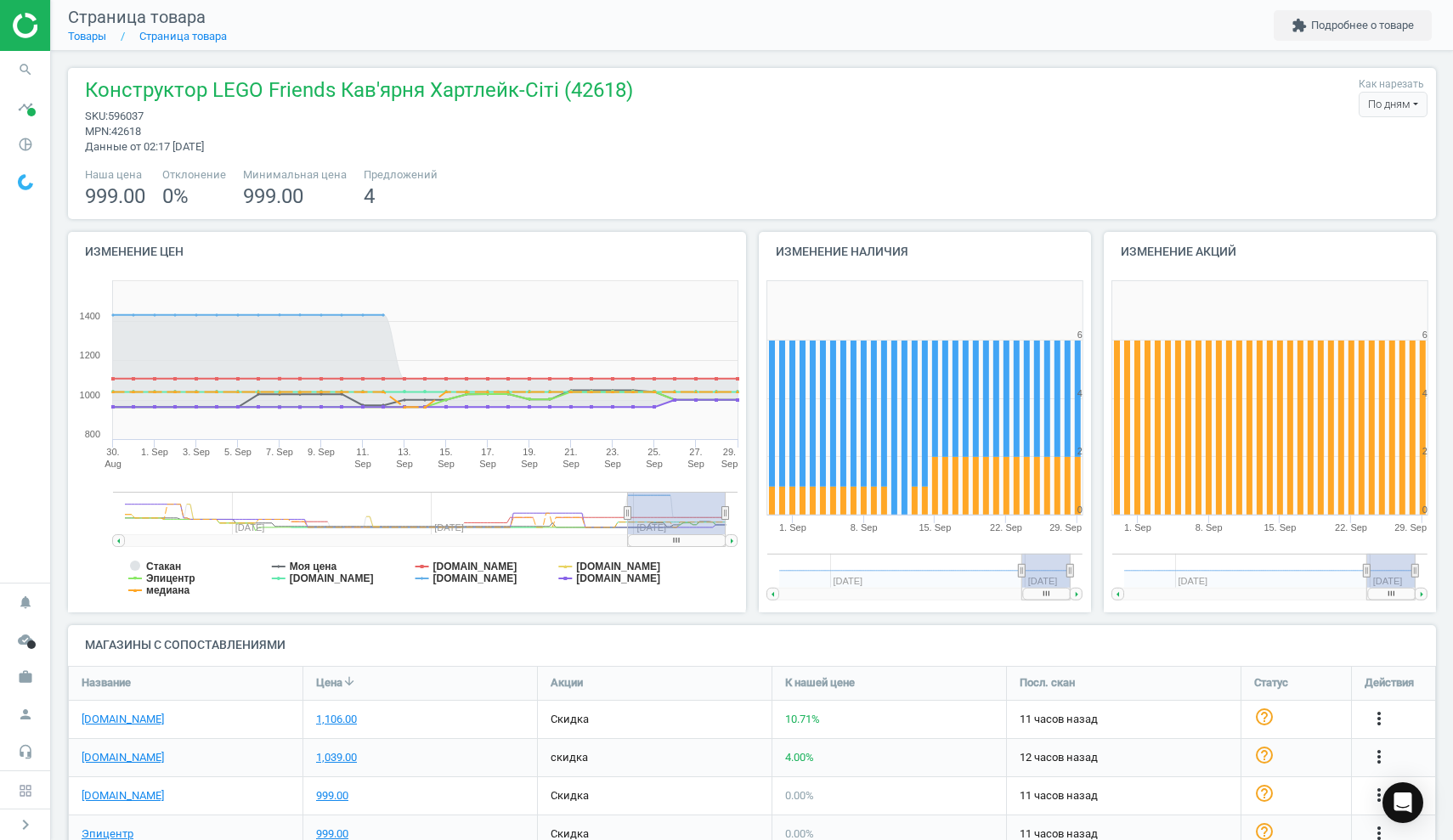
scroll to position [0, 0]
click at [31, 69] on icon "search" at bounding box center [26, 70] width 33 height 33
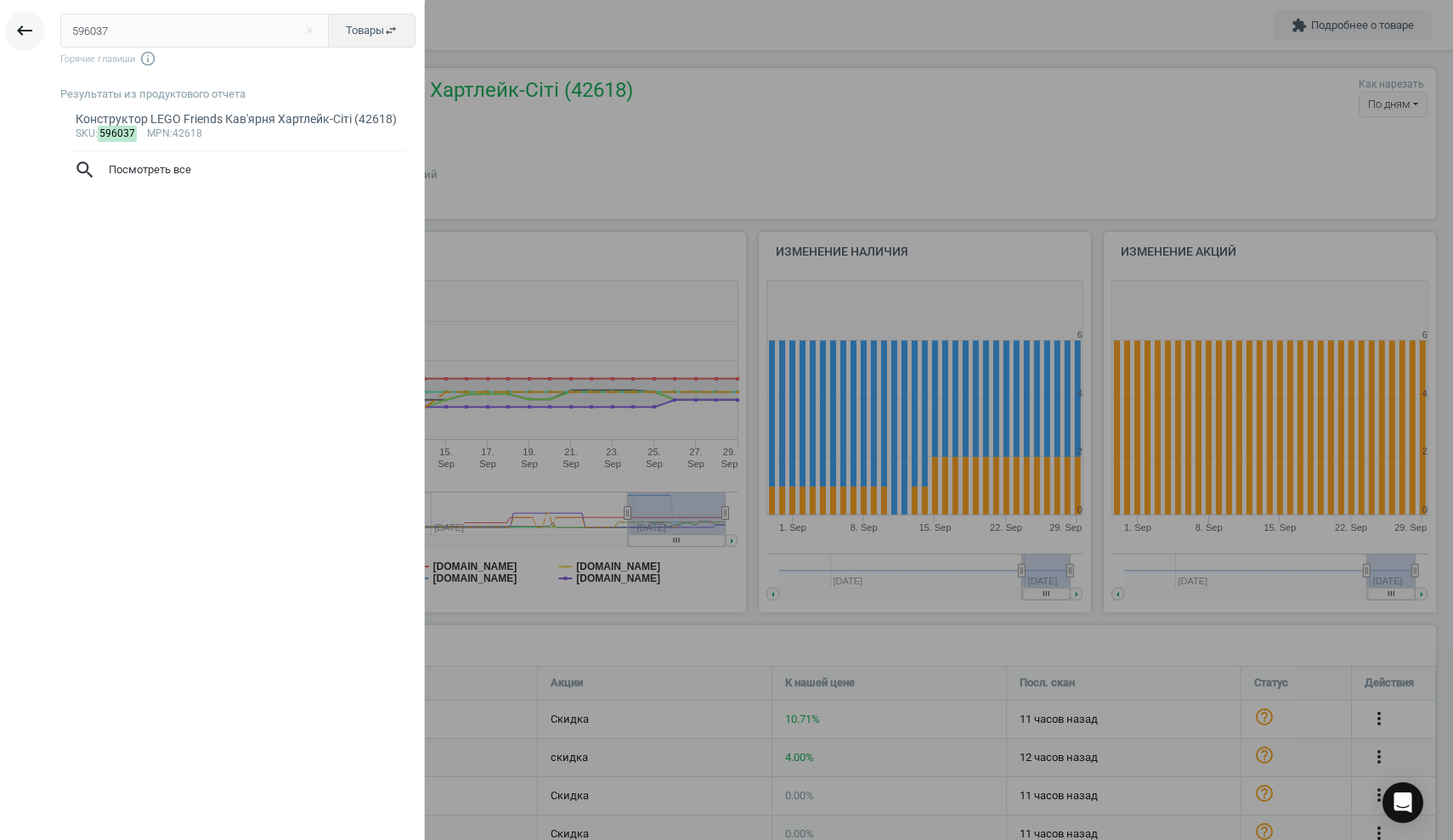
drag, startPoint x: 124, startPoint y: 33, endPoint x: 28, endPoint y: 22, distance: 96.6
click at [27, 23] on div "keyboard_backspace 596037 close Товары swap_horiz Горячие главиши info_outline …" at bounding box center [213, 423] width 425 height 840
type input "607747"
click at [198, 125] on div "43257 Конструктор [PERSON_NAME]" at bounding box center [238, 119] width 326 height 16
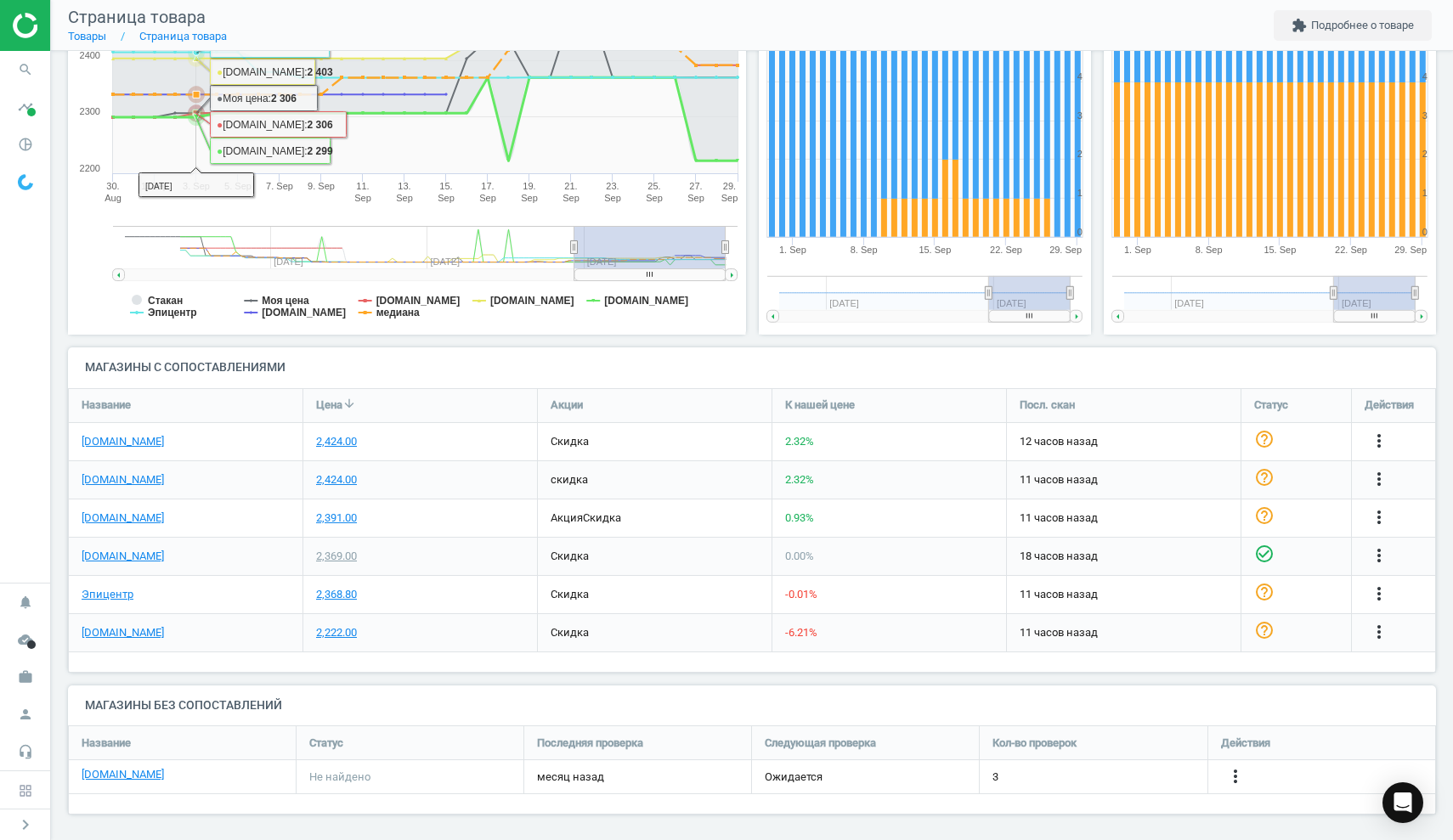
scroll to position [277, 0]
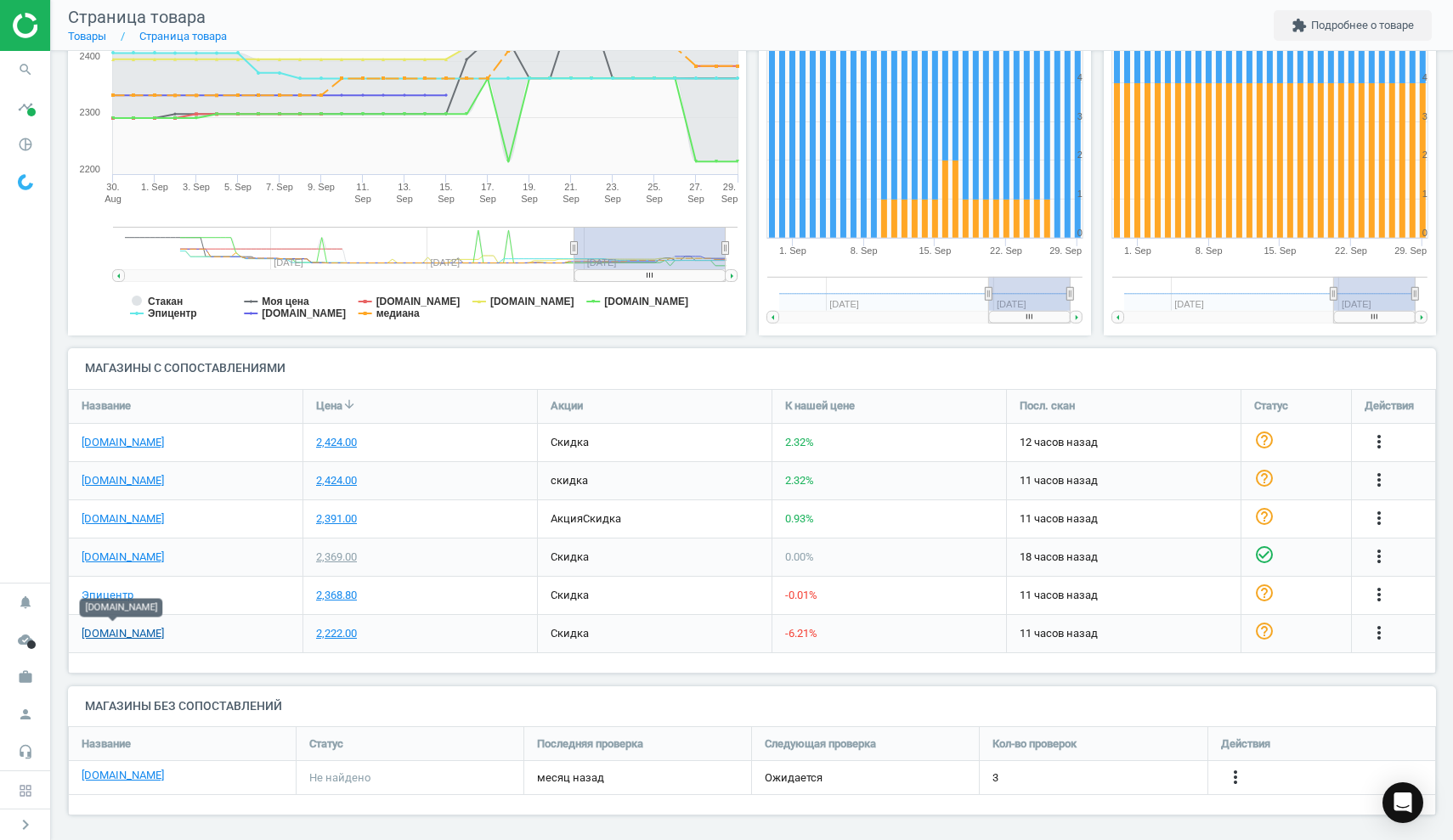
click at [129, 626] on link "[DOMAIN_NAME]" at bounding box center [123, 633] width 83 height 15
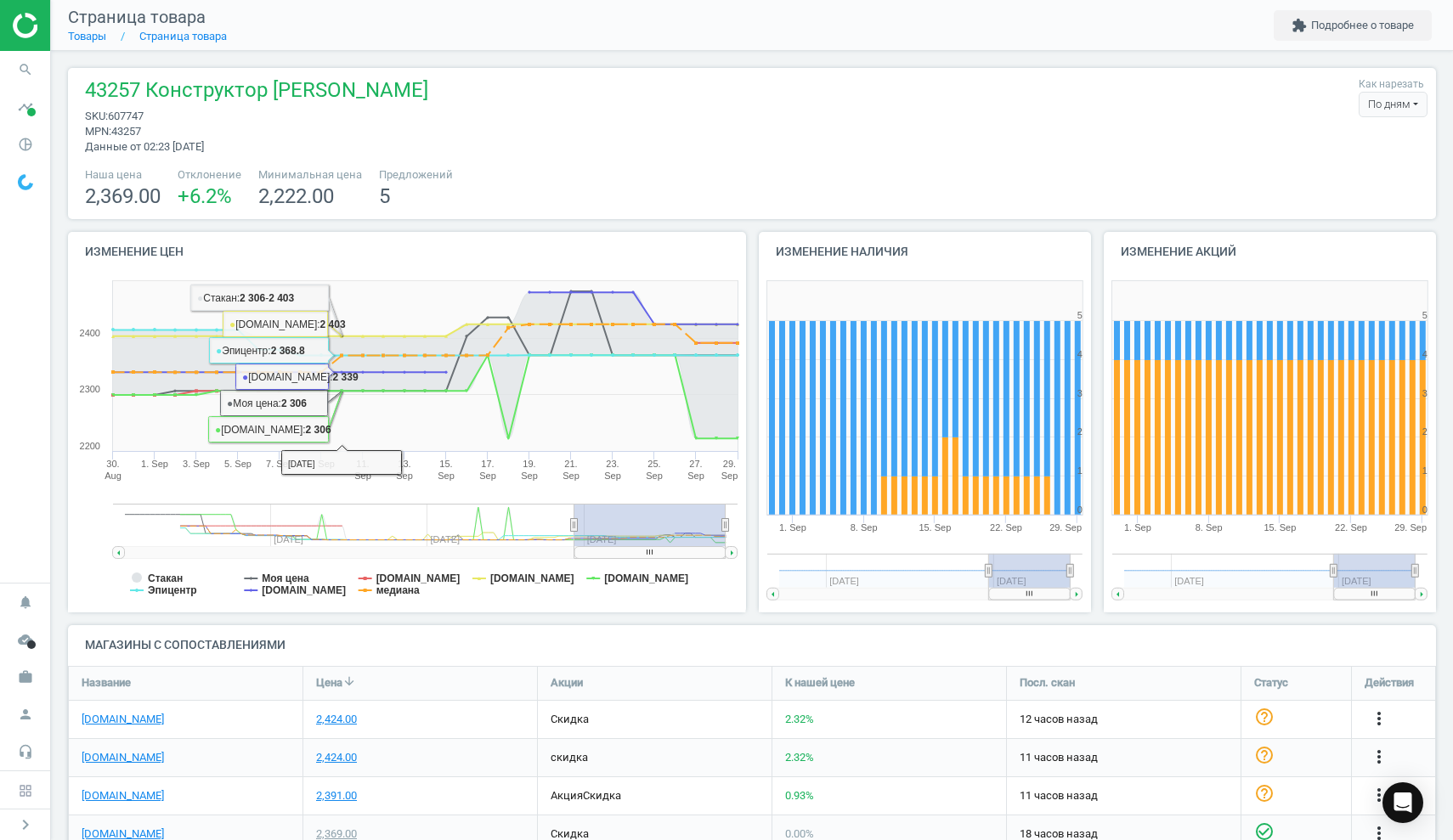
scroll to position [0, 0]
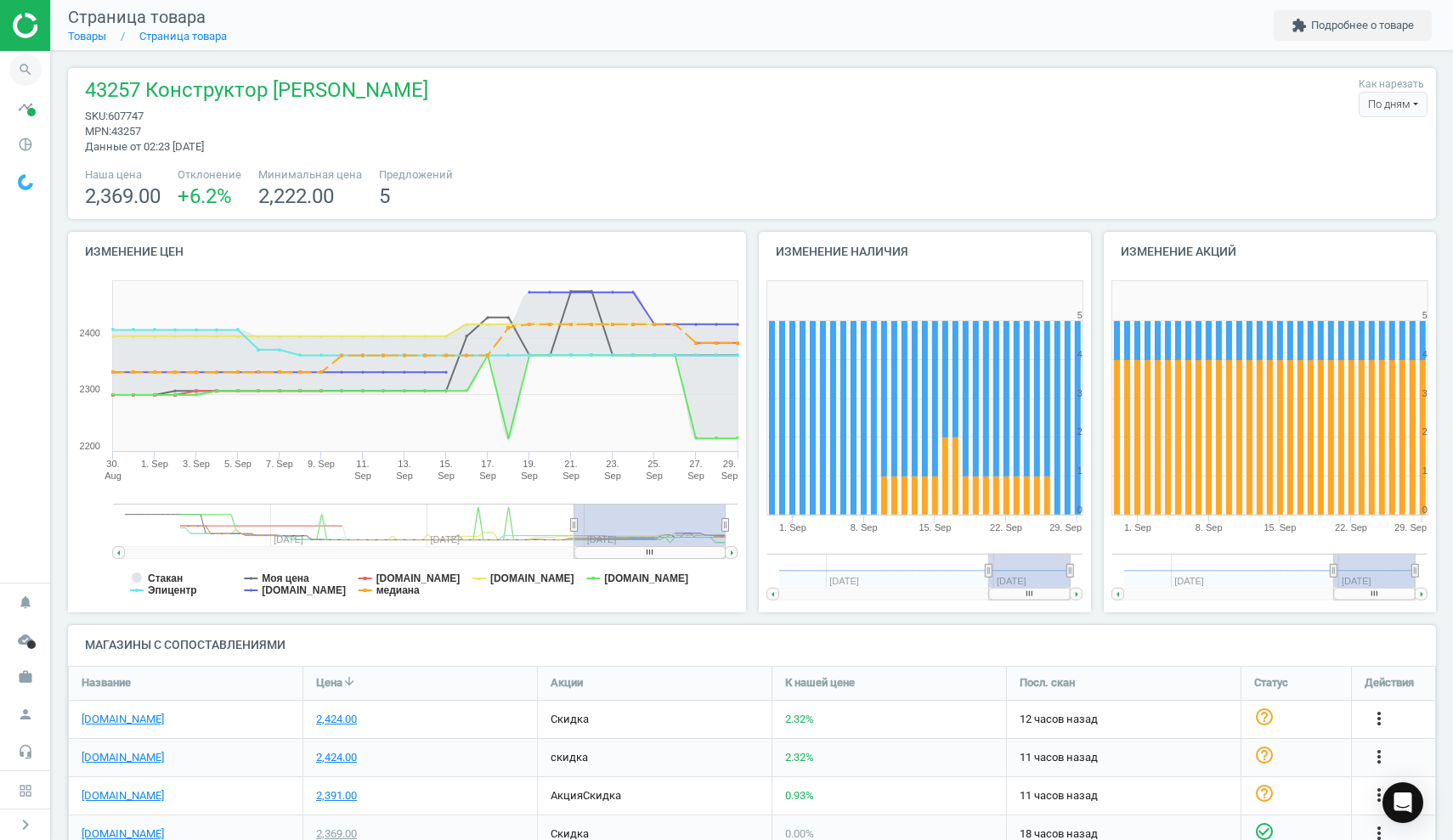
click at [32, 72] on icon "search" at bounding box center [26, 70] width 33 height 33
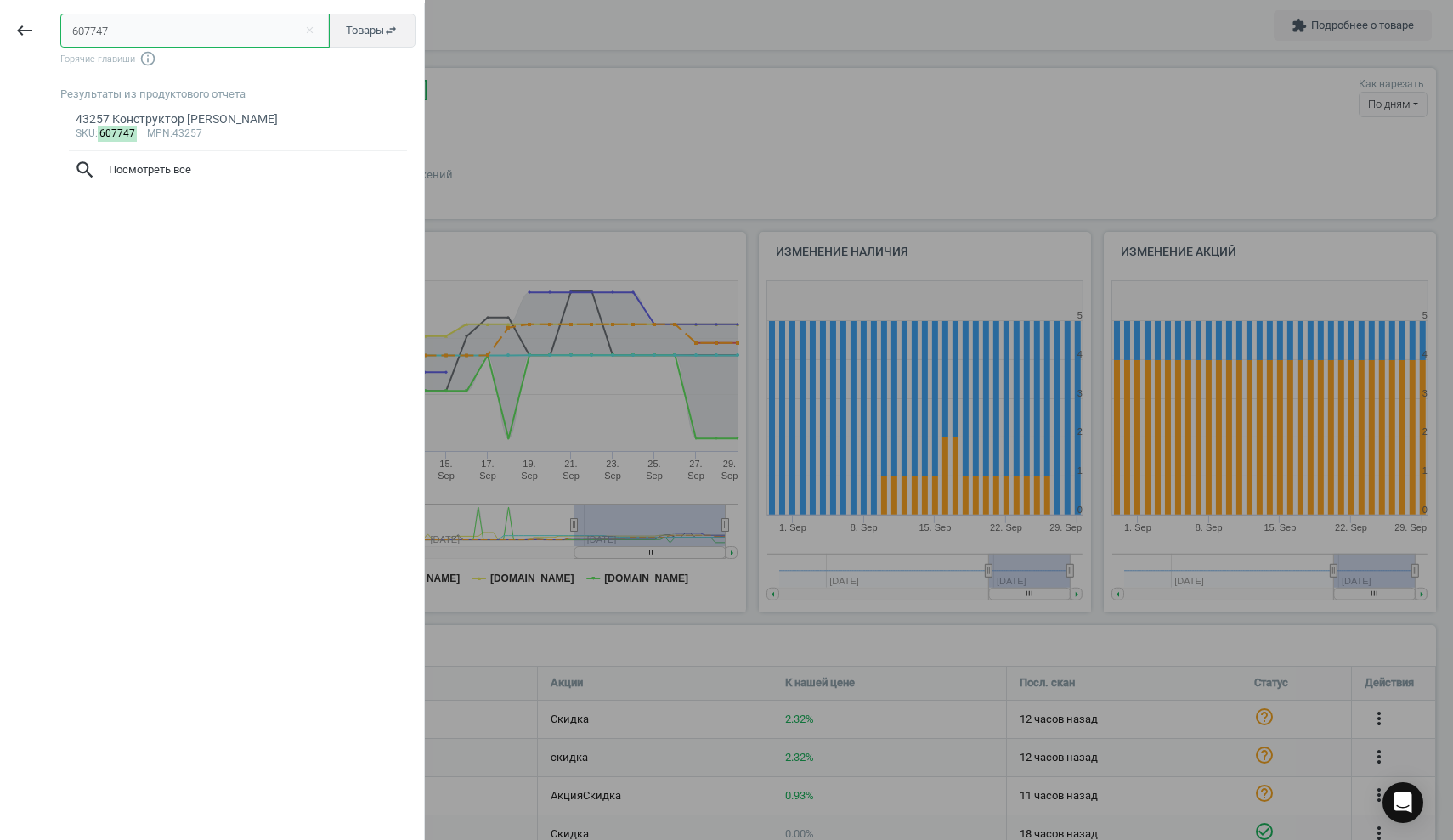
drag, startPoint x: 139, startPoint y: 35, endPoint x: 1, endPoint y: 26, distance: 138.3
click at [0, 26] on div "keyboard_backspace 607747 close Товары swap_horiz Горячие главиши info_outline …" at bounding box center [213, 423] width 425 height 840
paste input "595916"
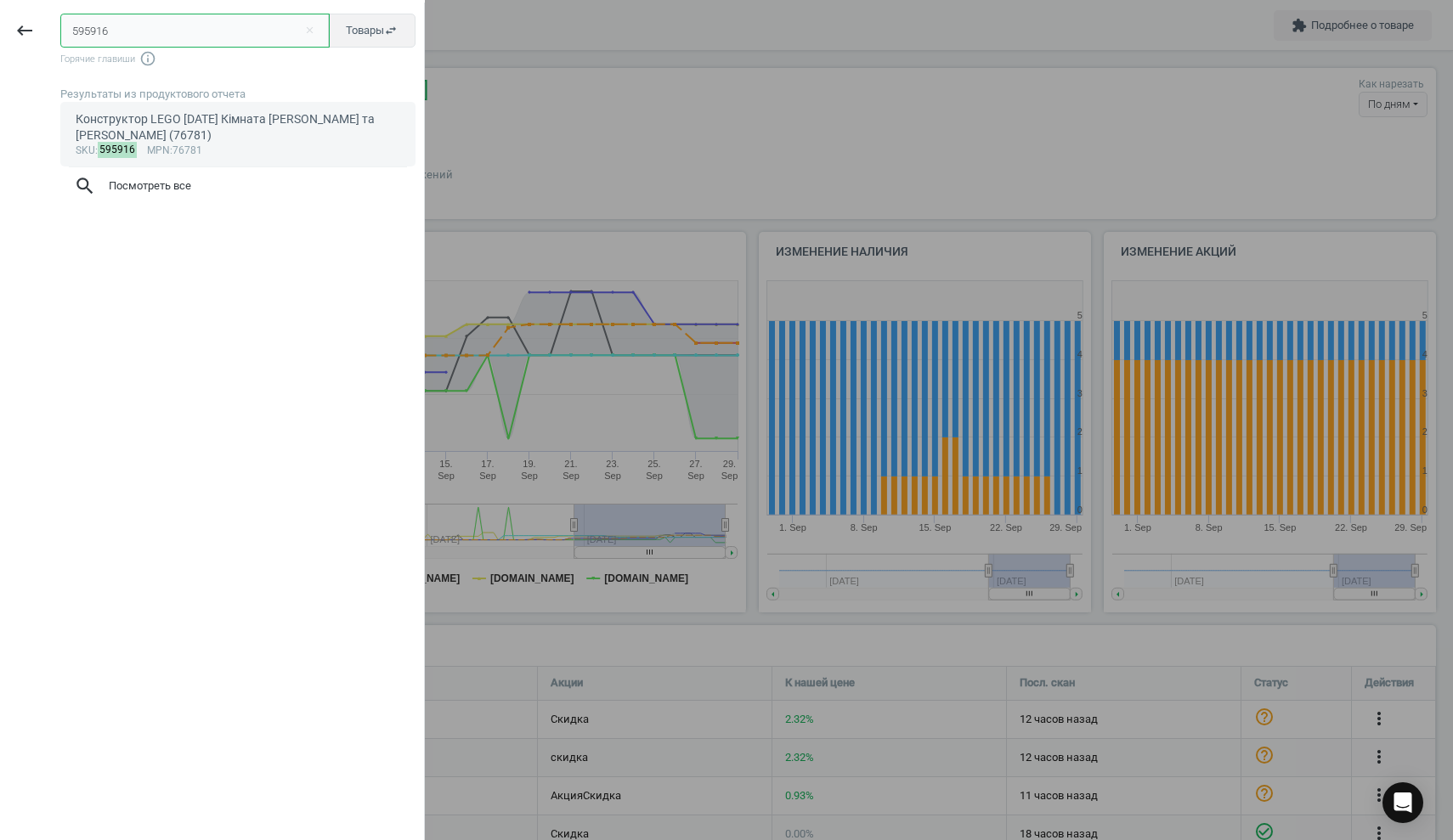
type input "595916"
drag, startPoint x: 164, startPoint y: 111, endPoint x: 179, endPoint y: 114, distance: 15.3
click at [164, 111] on div "Конструктор LEGO [DATE] Кімната [PERSON_NAME] та [PERSON_NAME] (76781)" at bounding box center [238, 128] width 326 height 33
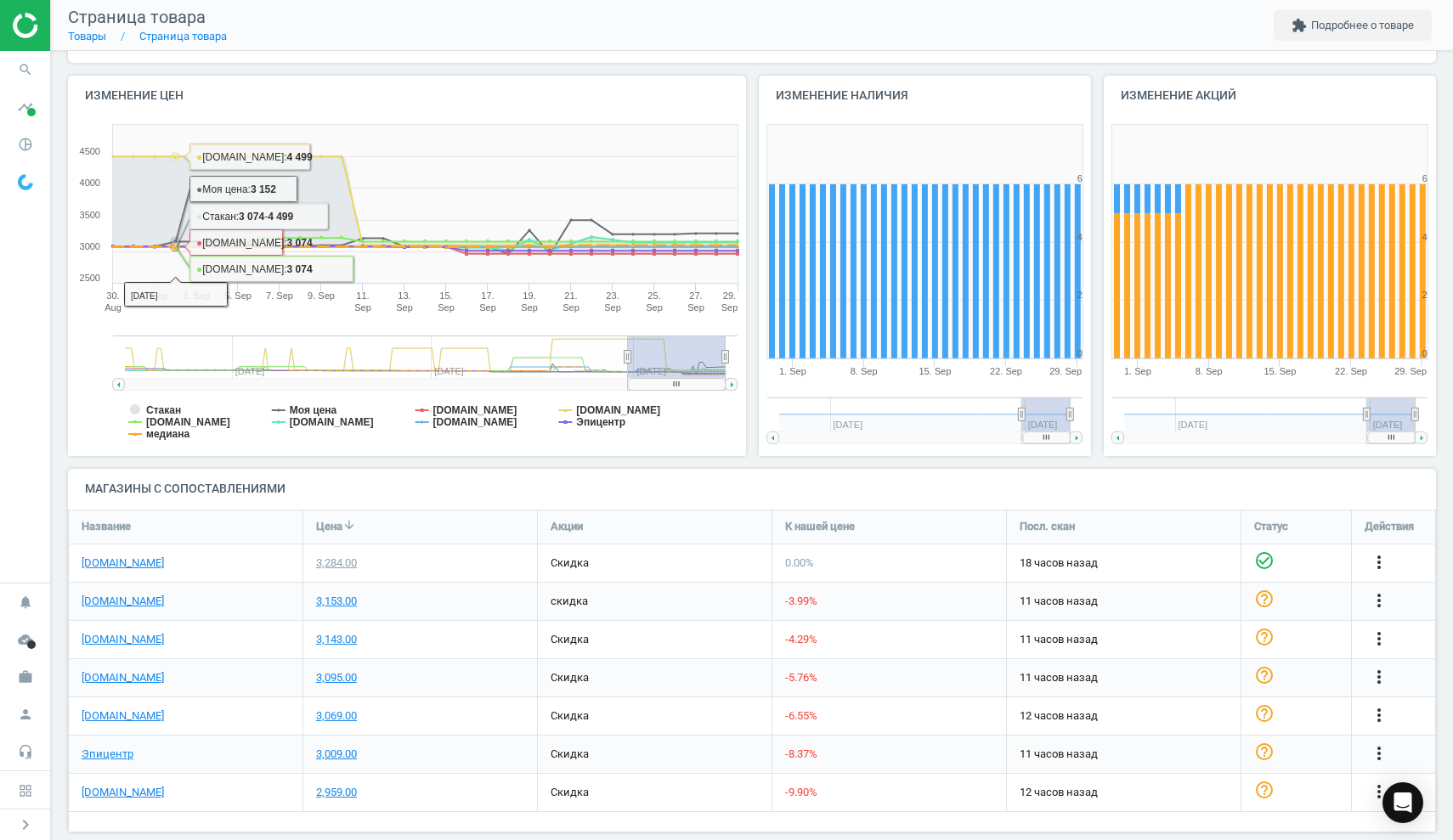
scroll to position [158, 0]
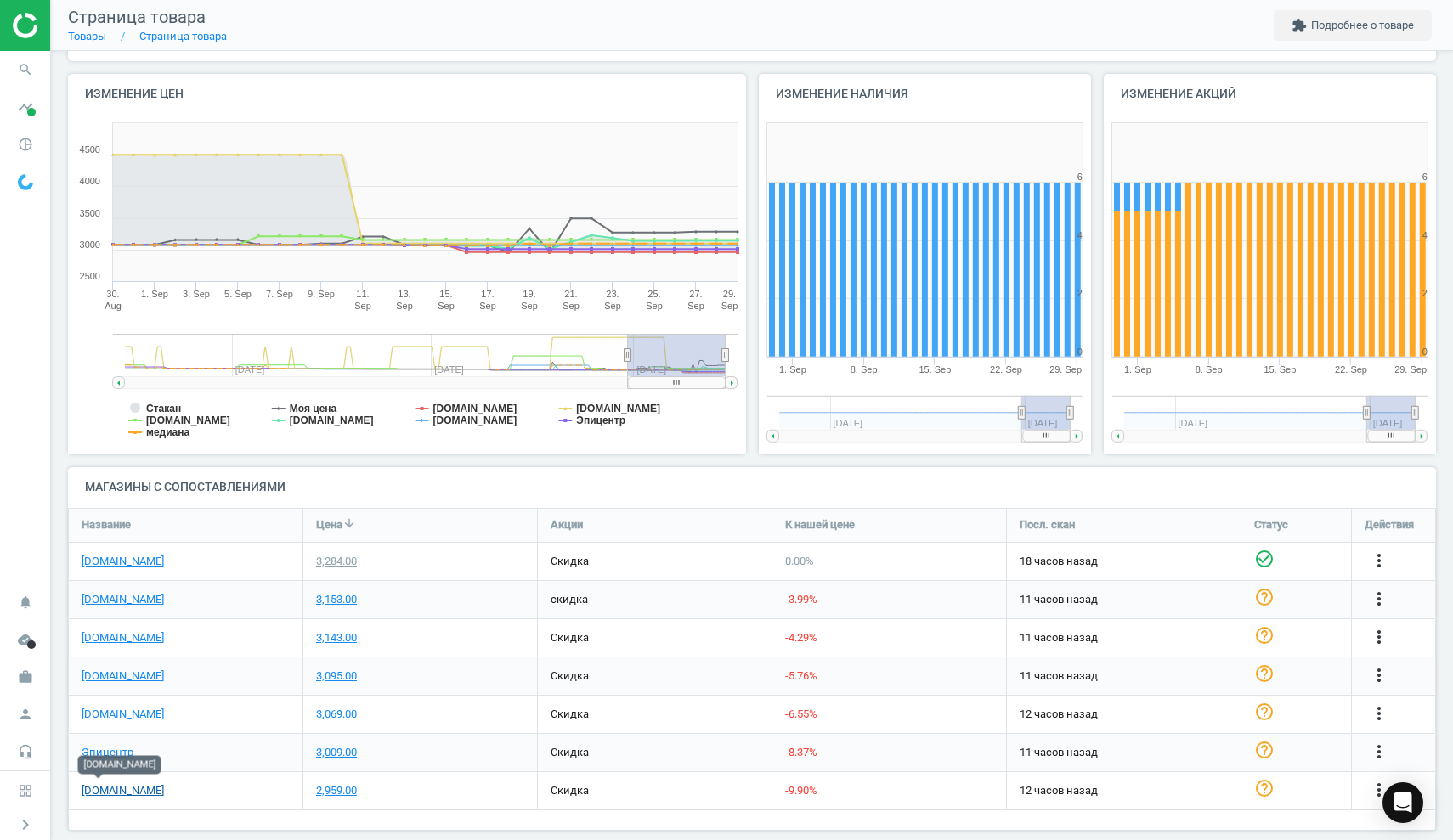
click at [89, 788] on link "[DOMAIN_NAME]" at bounding box center [123, 791] width 83 height 15
click at [35, 64] on icon "search" at bounding box center [26, 70] width 33 height 33
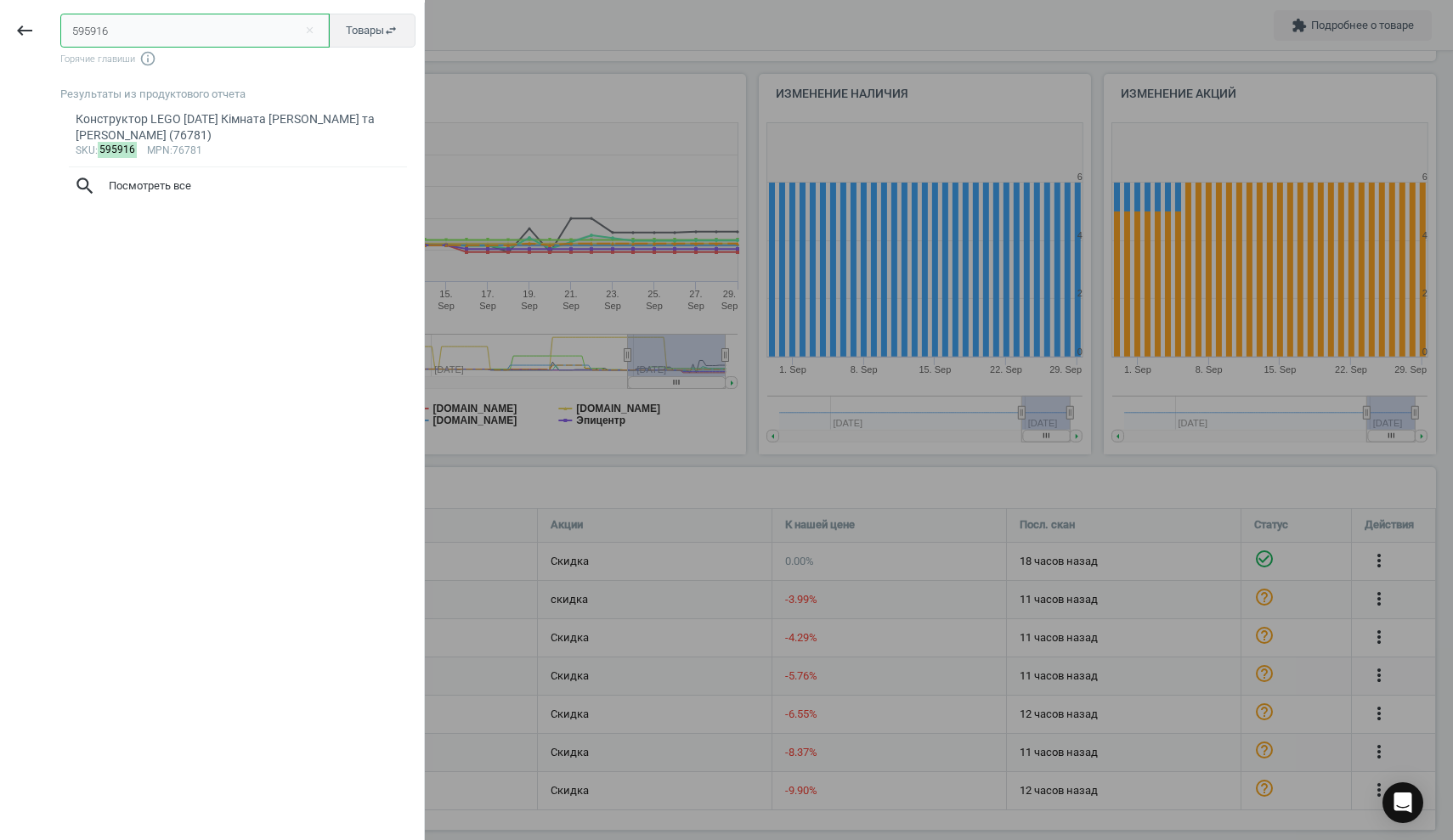
drag, startPoint x: 142, startPoint y: 32, endPoint x: 0, endPoint y: 21, distance: 142.4
click at [0, 22] on div "keyboard_backspace 595916 close Товары swap_horiz Горячие главиши info_outline …" at bounding box center [213, 423] width 425 height 840
paste input "601428"
type input "601428"
click at [158, 126] on div "Конструктор LEGO Disney Princess Замок Попелюшки й карета (43275)" at bounding box center [238, 128] width 326 height 33
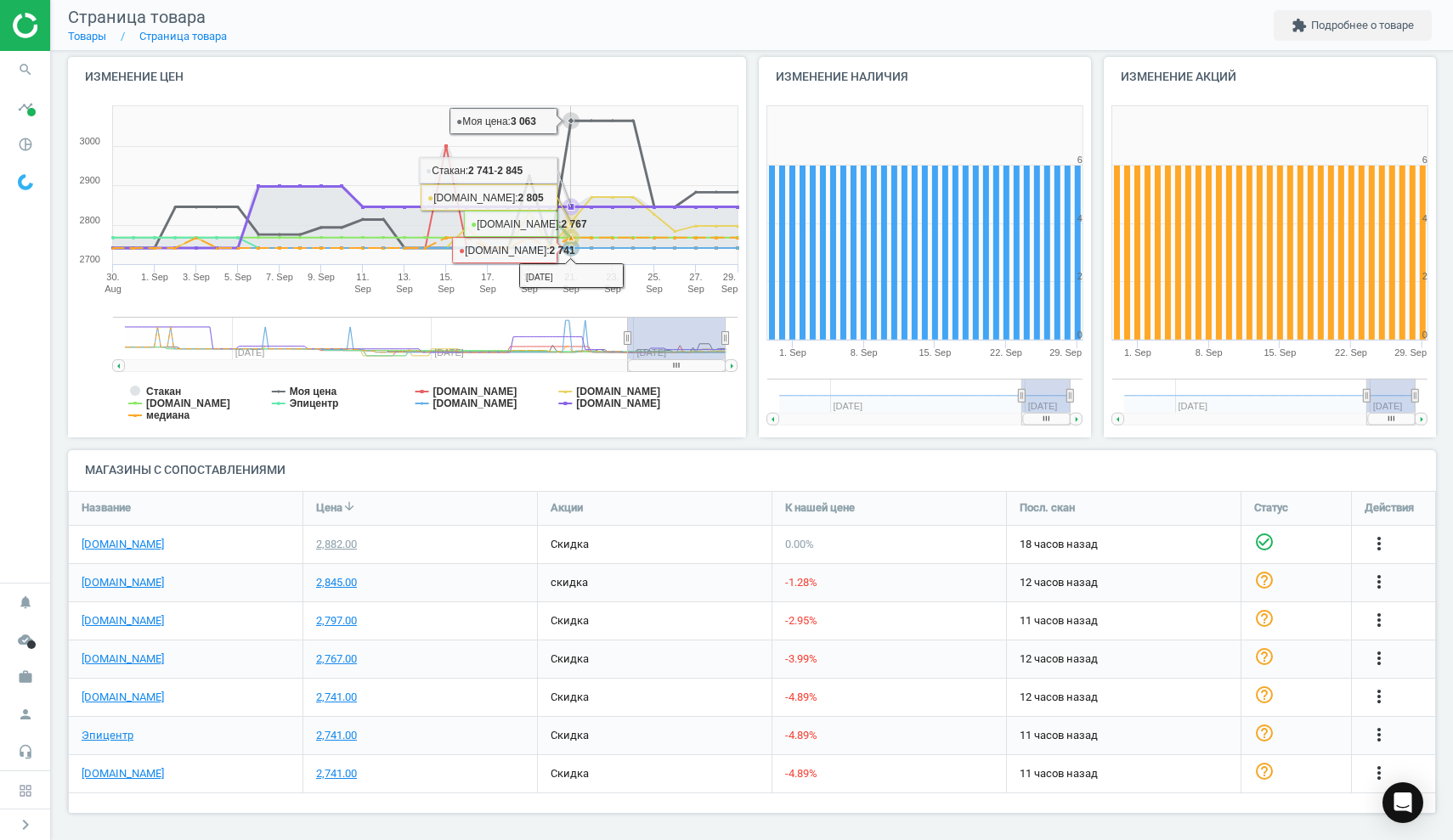
scroll to position [173, 0]
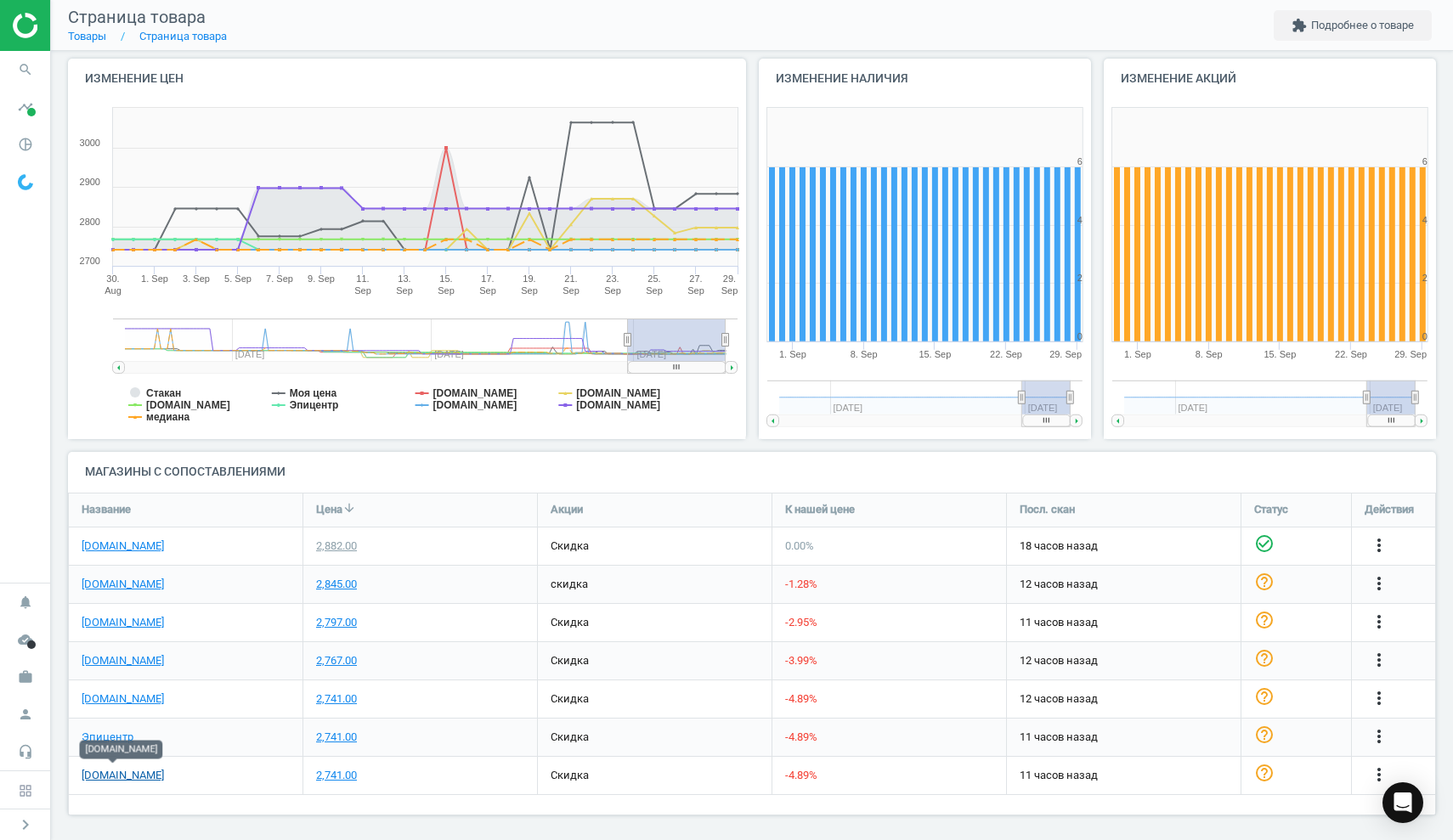
click at [123, 772] on link "[DOMAIN_NAME]" at bounding box center [123, 776] width 83 height 15
click at [23, 62] on icon "search" at bounding box center [26, 70] width 33 height 33
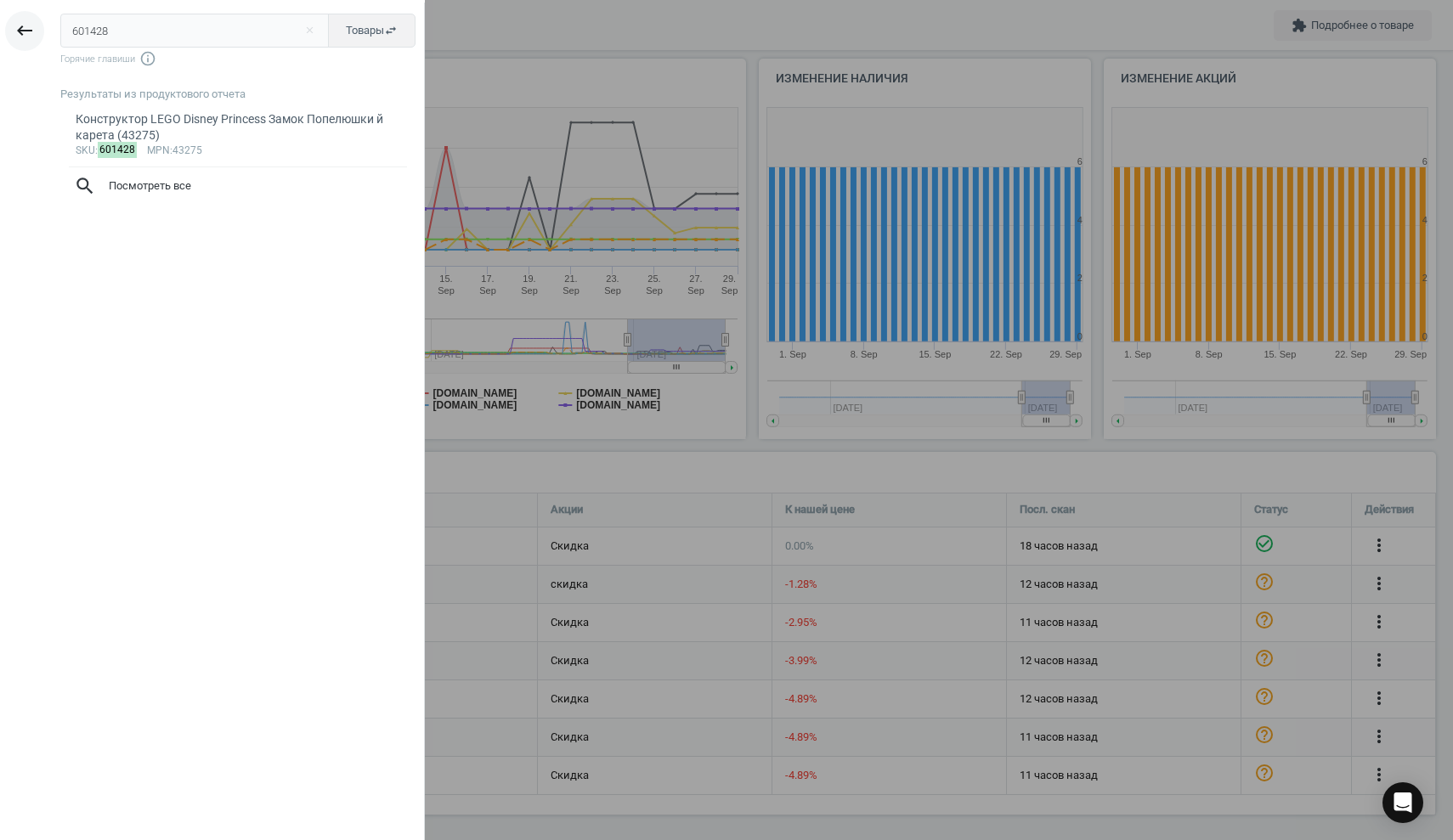
drag, startPoint x: 164, startPoint y: 30, endPoint x: 18, endPoint y: 26, distance: 146.1
click at [18, 26] on div "keyboard_backspace 601428 close Товары swap_horiz Горячие главиши info_outline …" at bounding box center [213, 423] width 425 height 840
type input "601430"
click at [228, 130] on div "Конструктор LEGO City Піт-стоп і піт-екіпаж F1 з болідом Ferrari (60443)" at bounding box center [238, 128] width 326 height 33
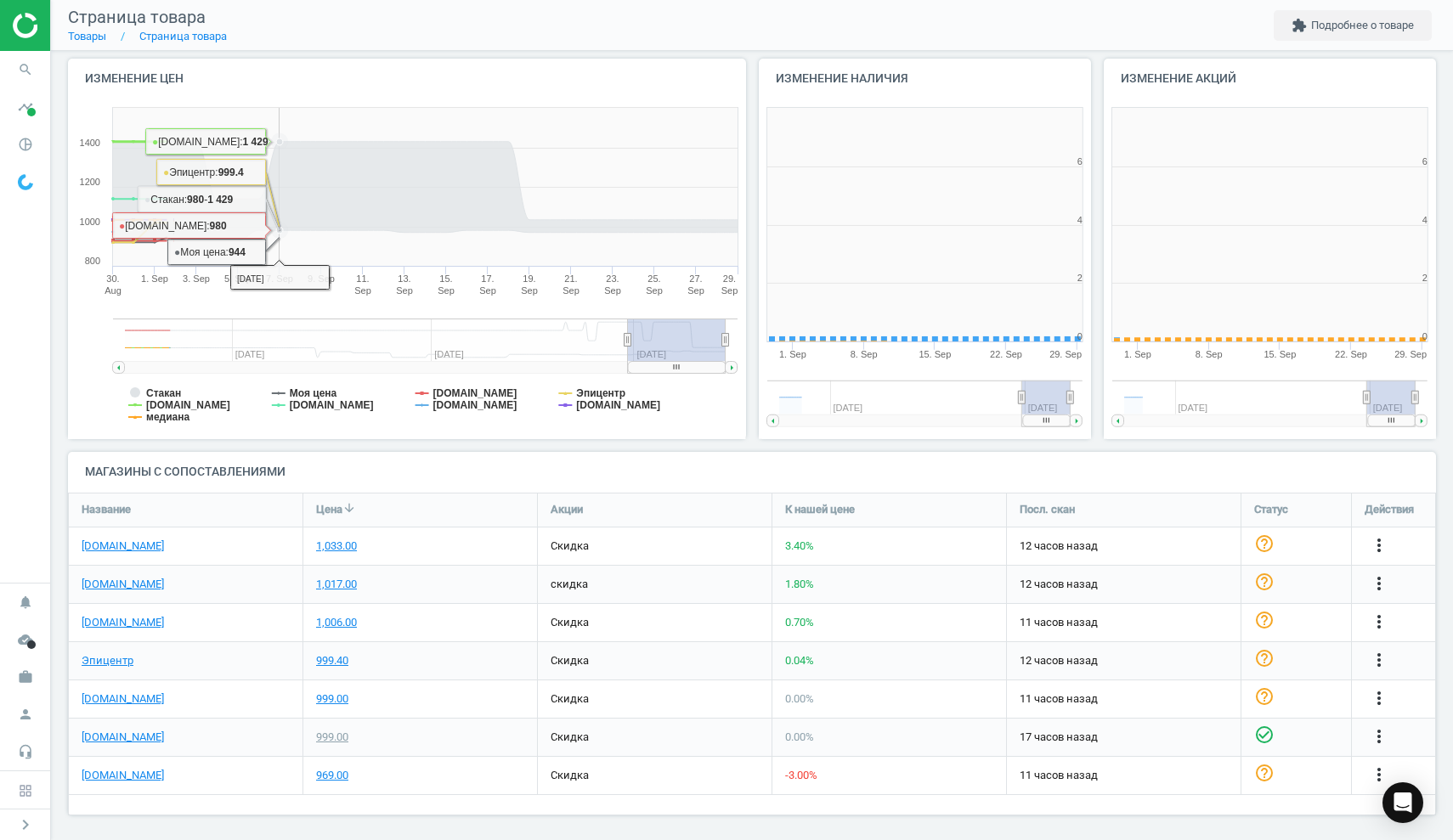
scroll to position [340, 334]
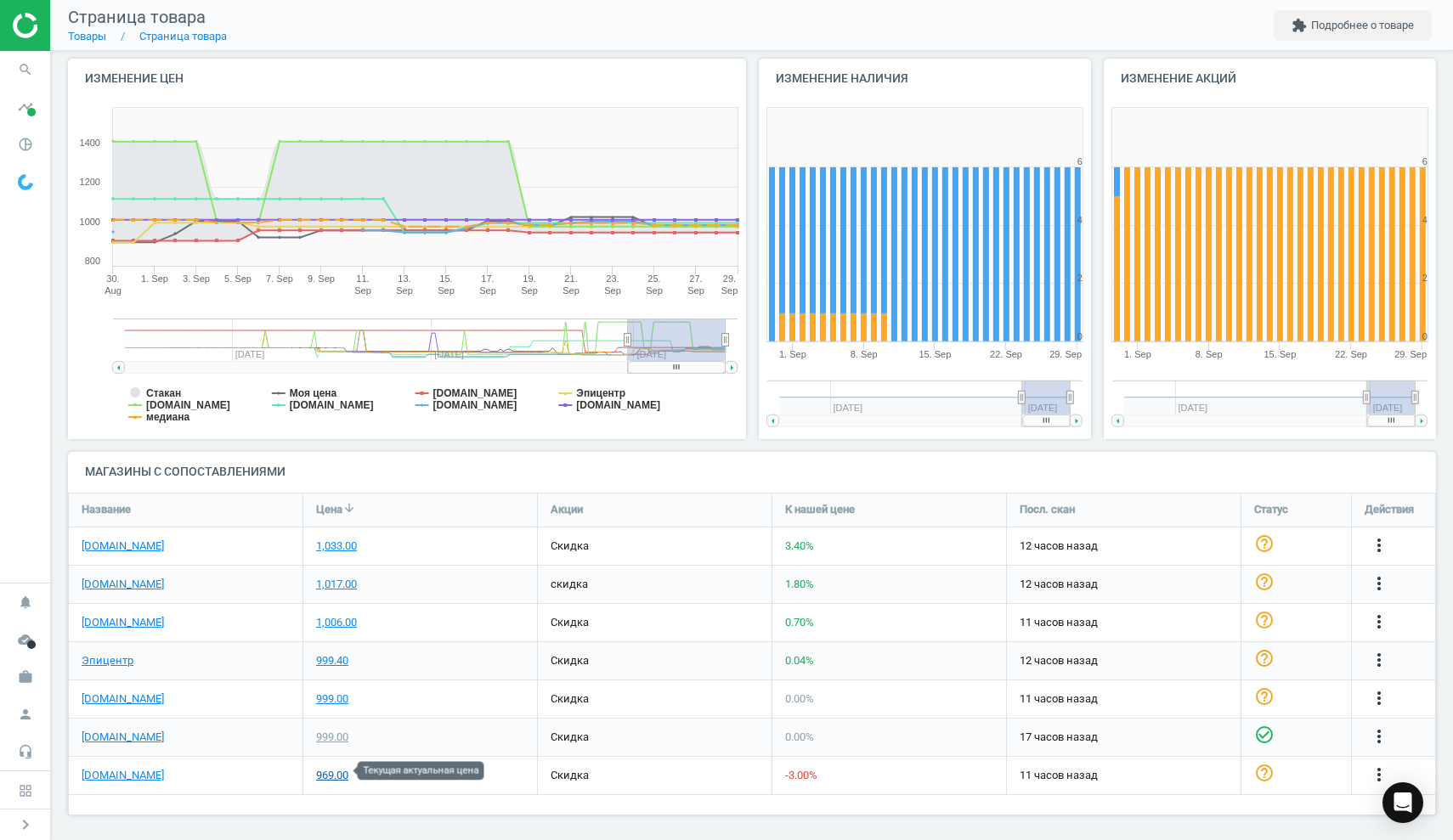
click at [337, 770] on div "969.00" at bounding box center [333, 776] width 33 height 15
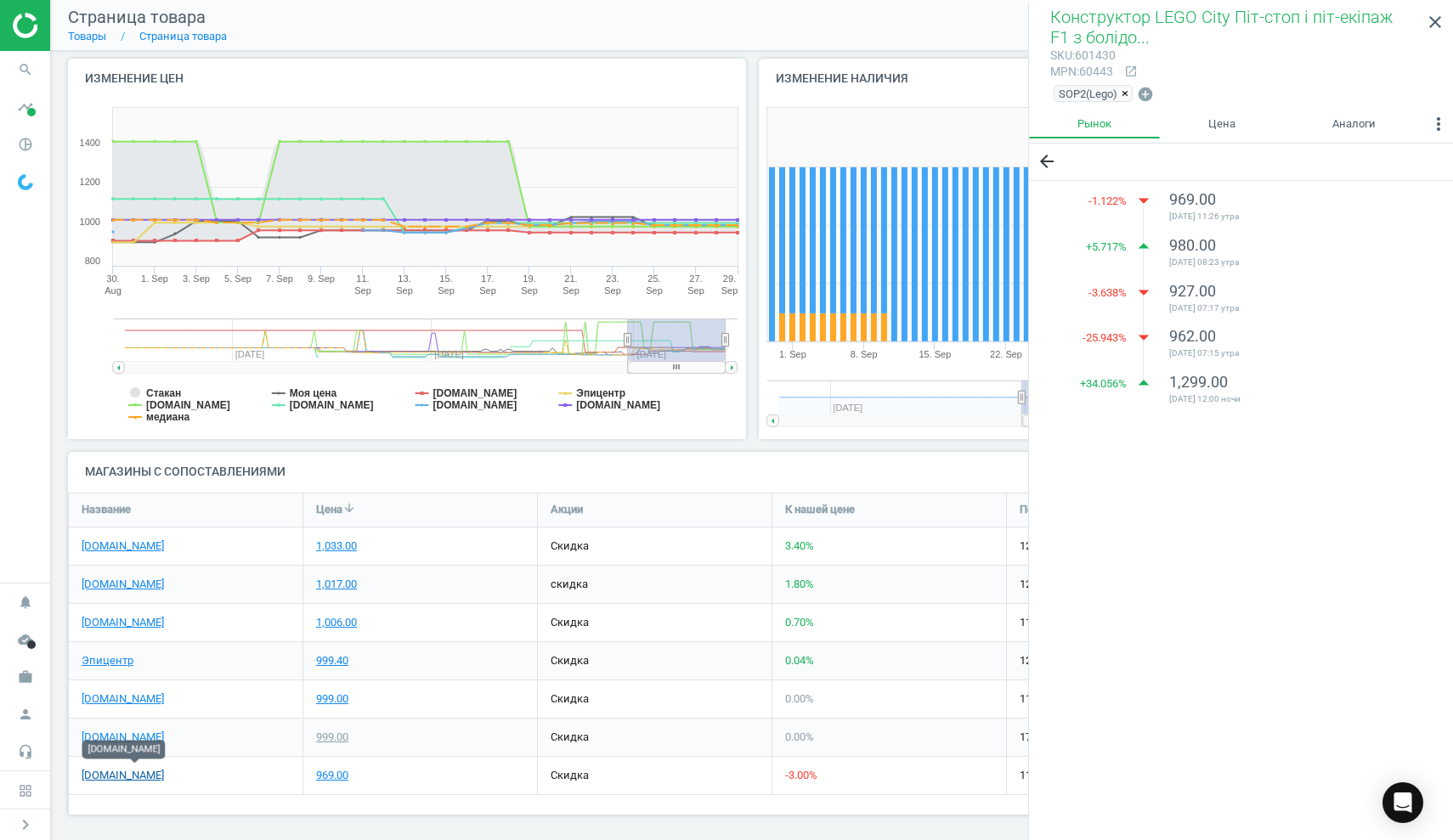
click at [128, 772] on link "[DOMAIN_NAME]" at bounding box center [123, 776] width 83 height 15
